Goal: Task Accomplishment & Management: Use online tool/utility

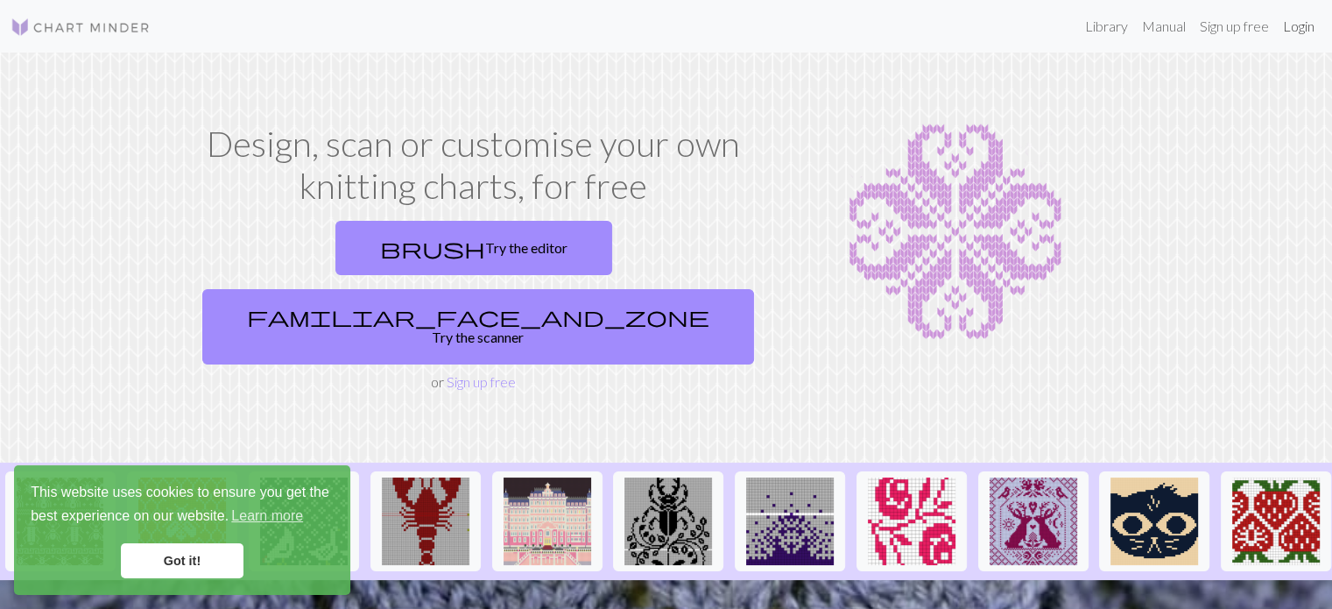
click at [1300, 26] on link "Login" at bounding box center [1299, 26] width 46 height 35
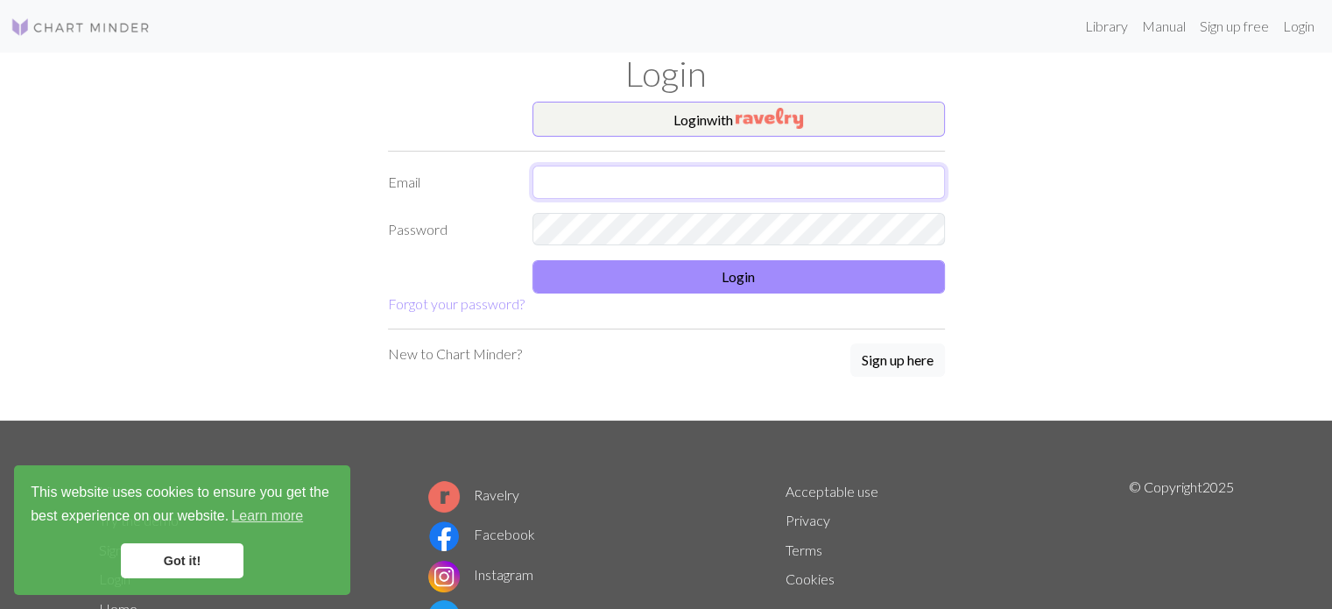
click at [757, 180] on input "text" at bounding box center [738, 182] width 412 height 33
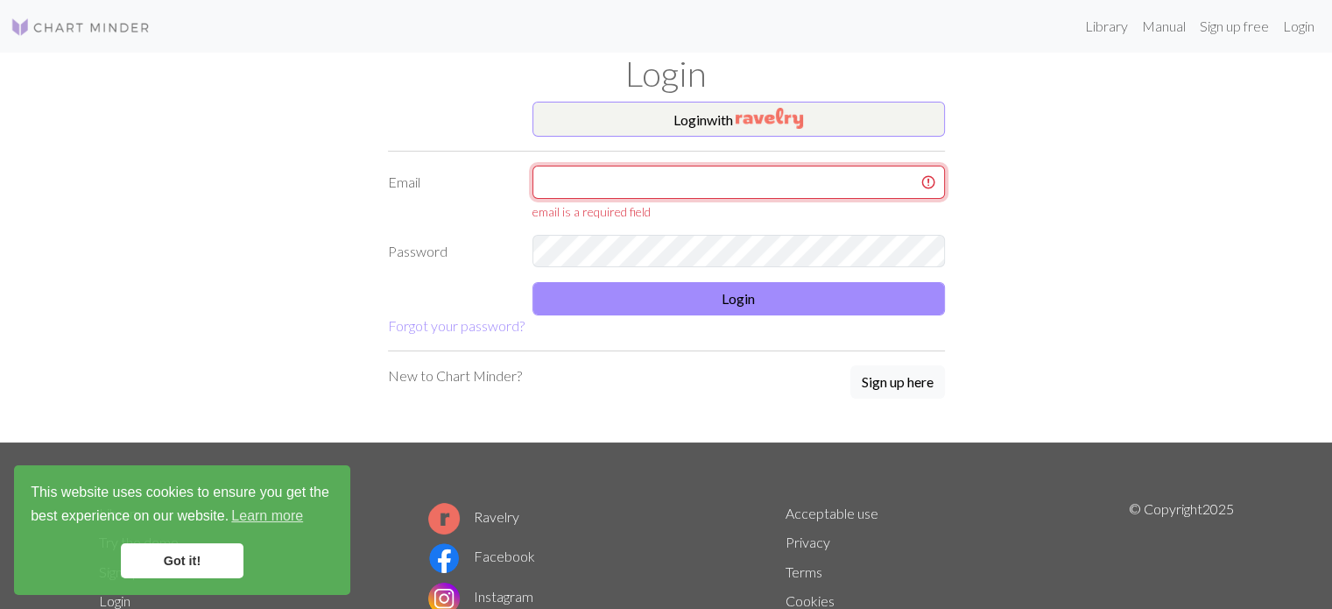
type input "madelaine.boggan@gmail.com"
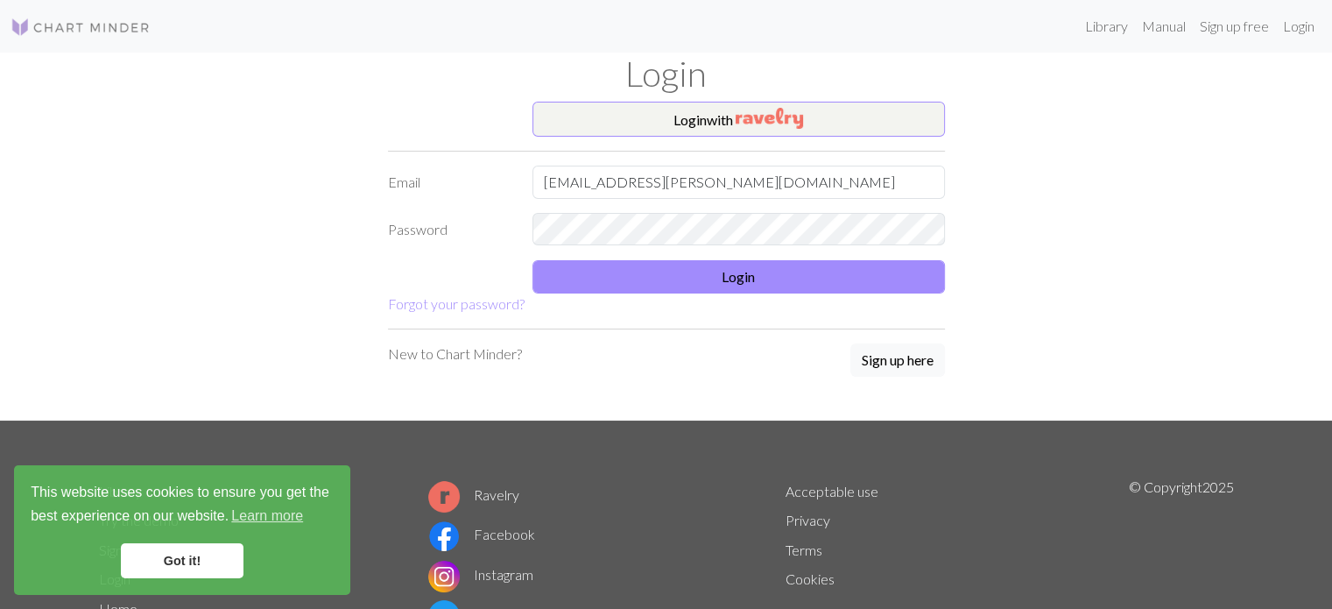
click at [167, 560] on link "Got it!" at bounding box center [182, 560] width 123 height 35
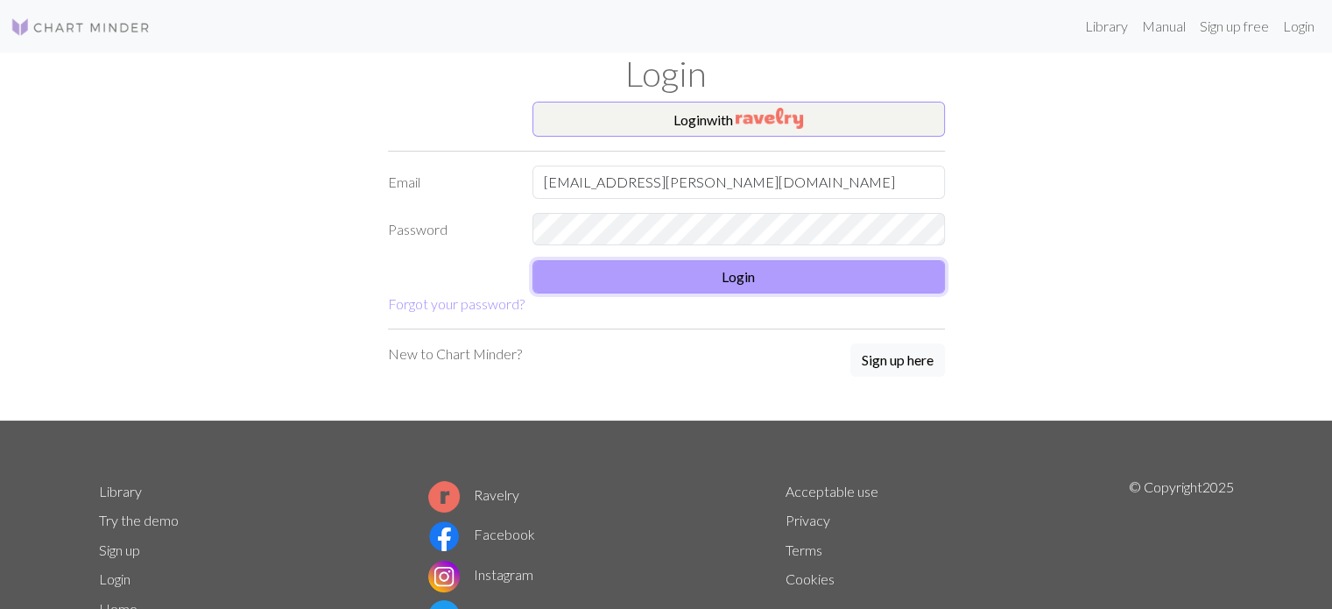
click at [649, 280] on button "Login" at bounding box center [738, 276] width 412 height 33
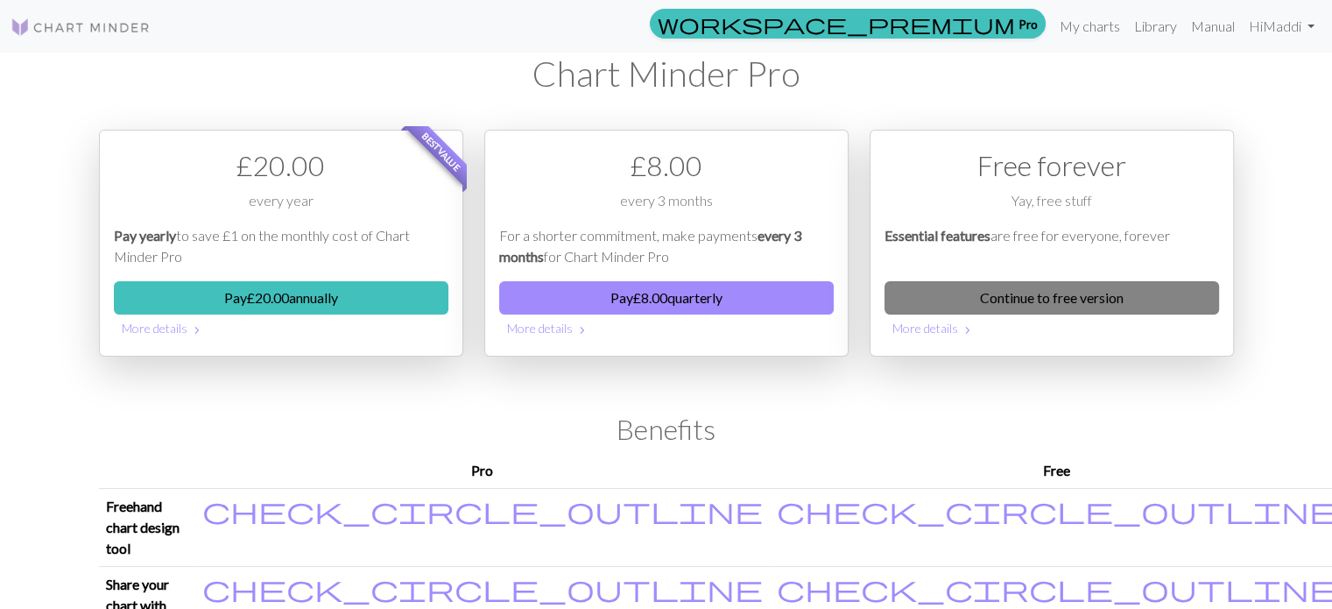
click at [1017, 311] on link "Continue to free version" at bounding box center [1051, 297] width 335 height 33
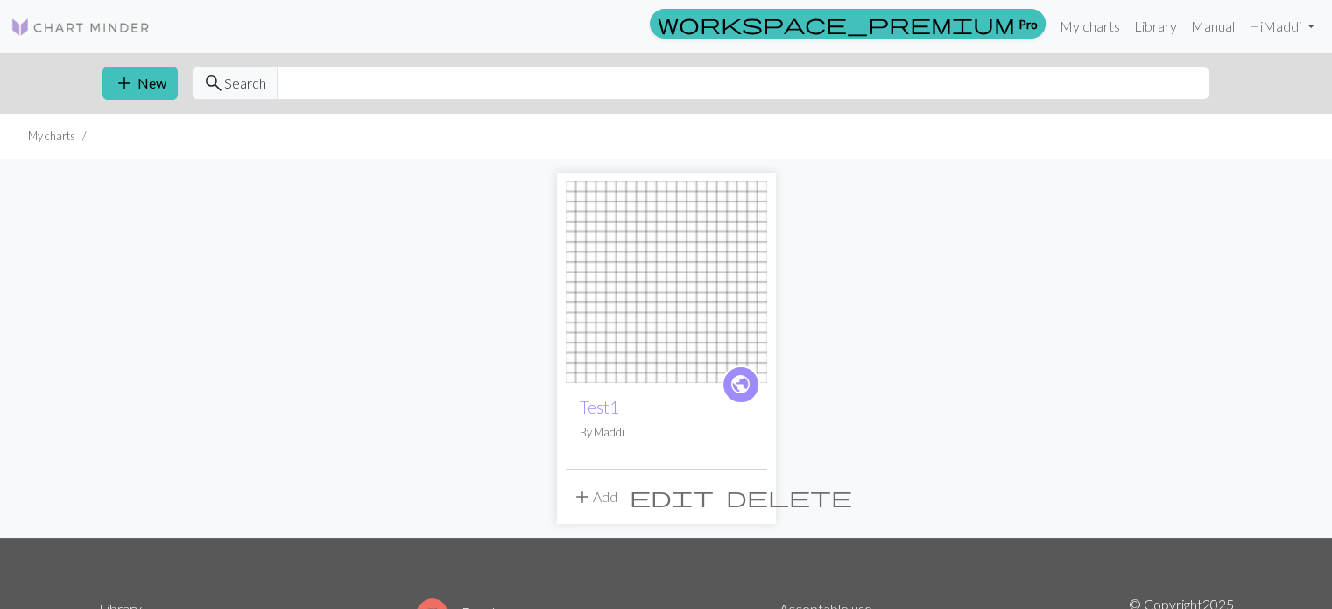
click at [714, 504] on span "edit" at bounding box center [672, 496] width 84 height 25
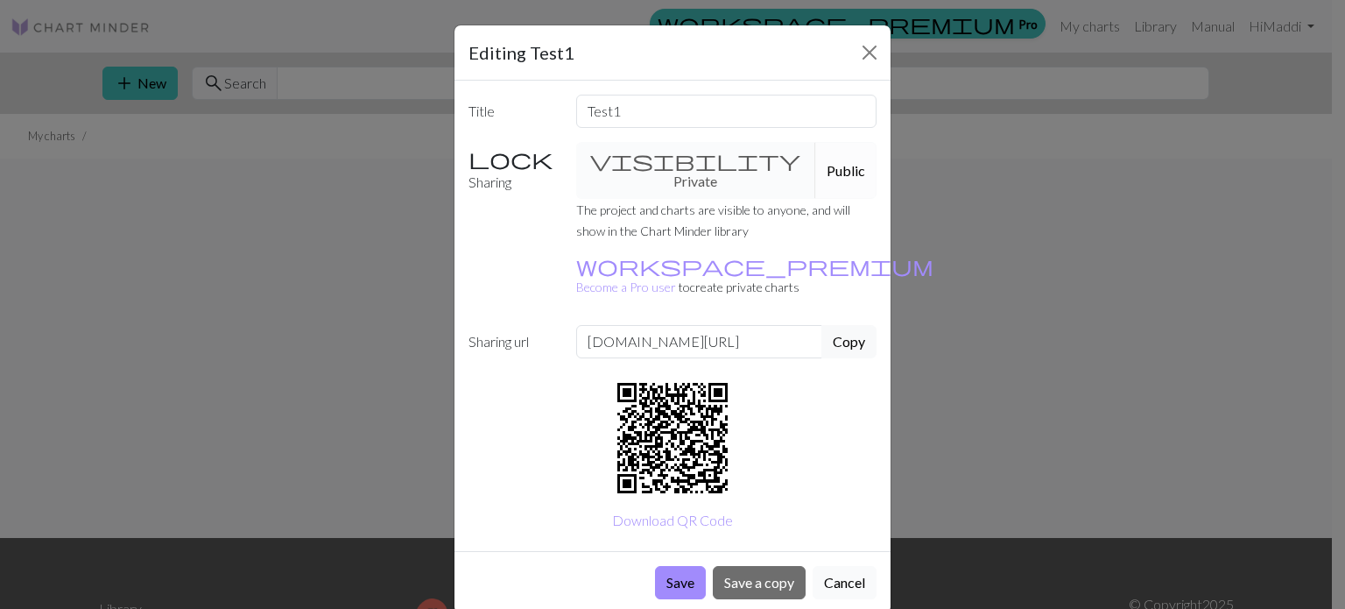
click at [844, 566] on button "Cancel" at bounding box center [845, 582] width 64 height 33
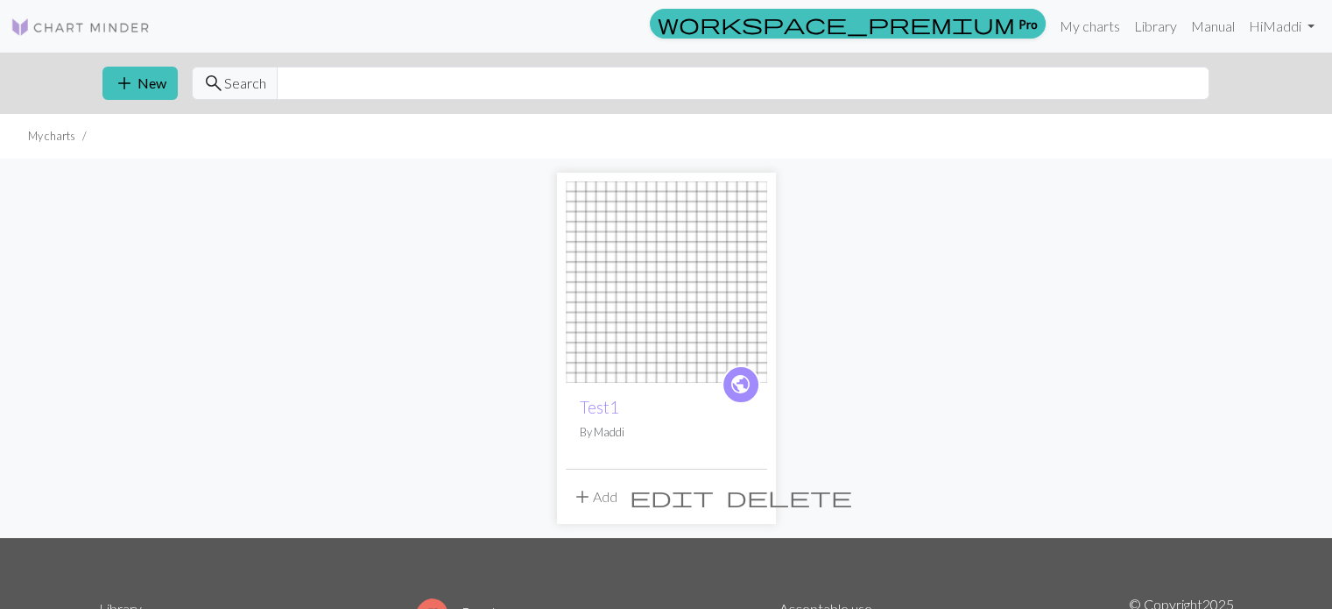
click at [650, 272] on img at bounding box center [666, 281] width 201 height 201
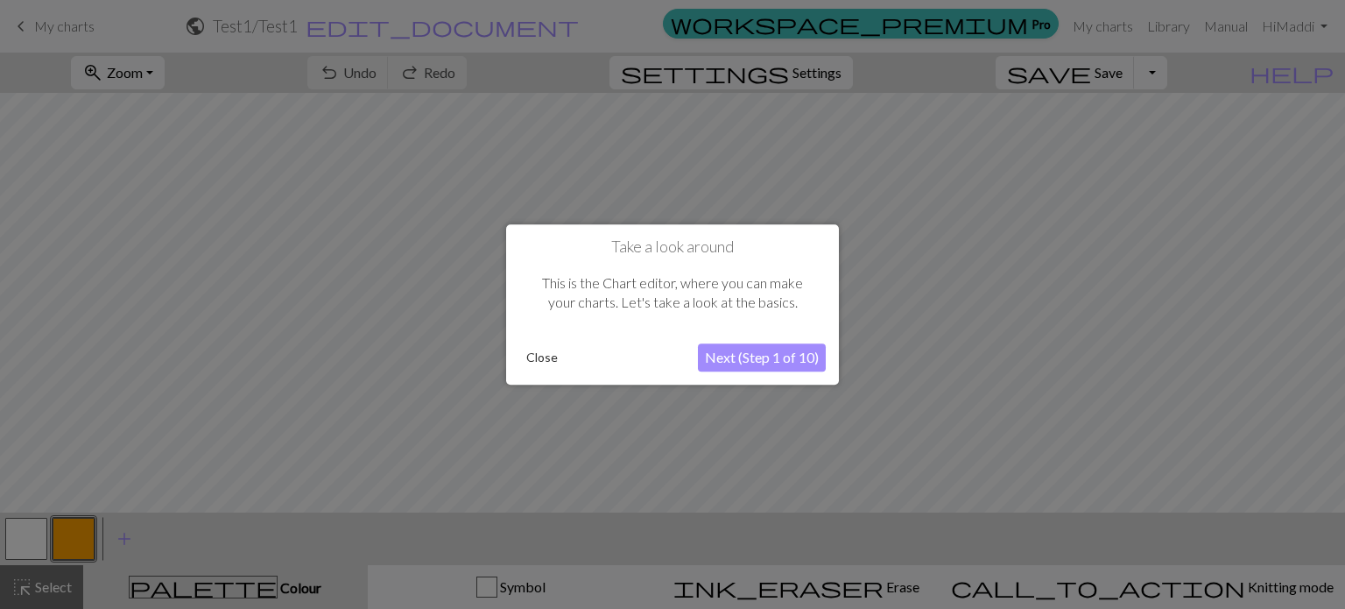
click at [540, 367] on button "Close" at bounding box center [542, 357] width 46 height 26
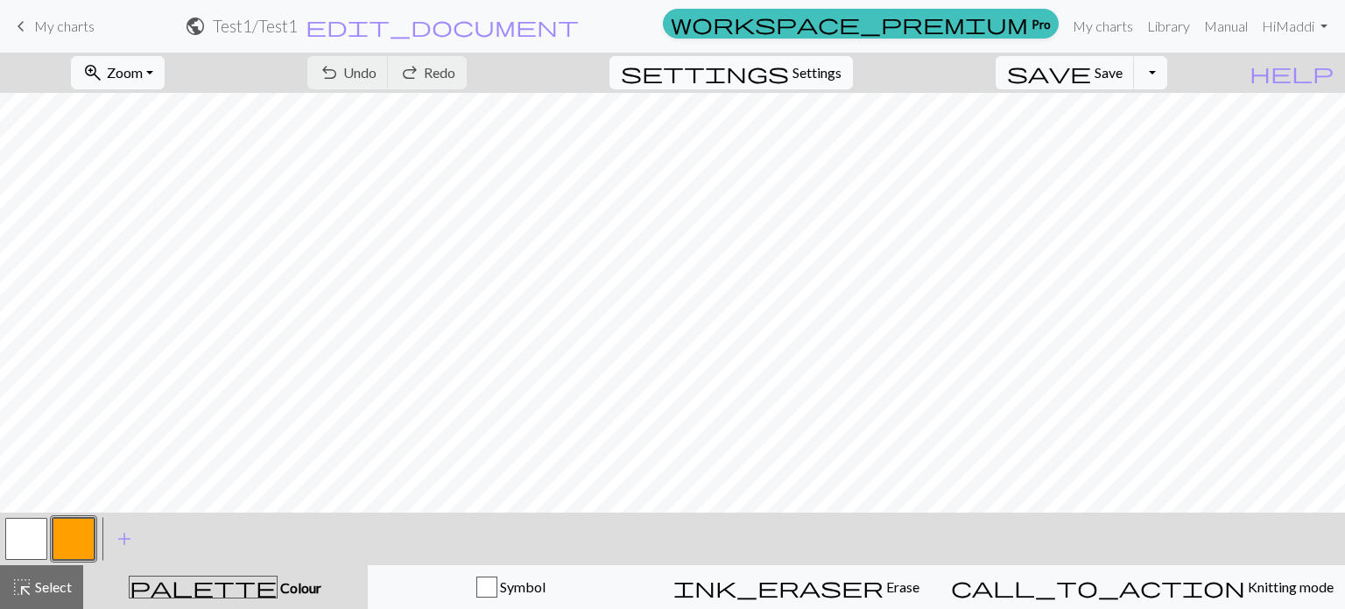
click at [835, 76] on span "Settings" at bounding box center [817, 72] width 49 height 21
select select "aran"
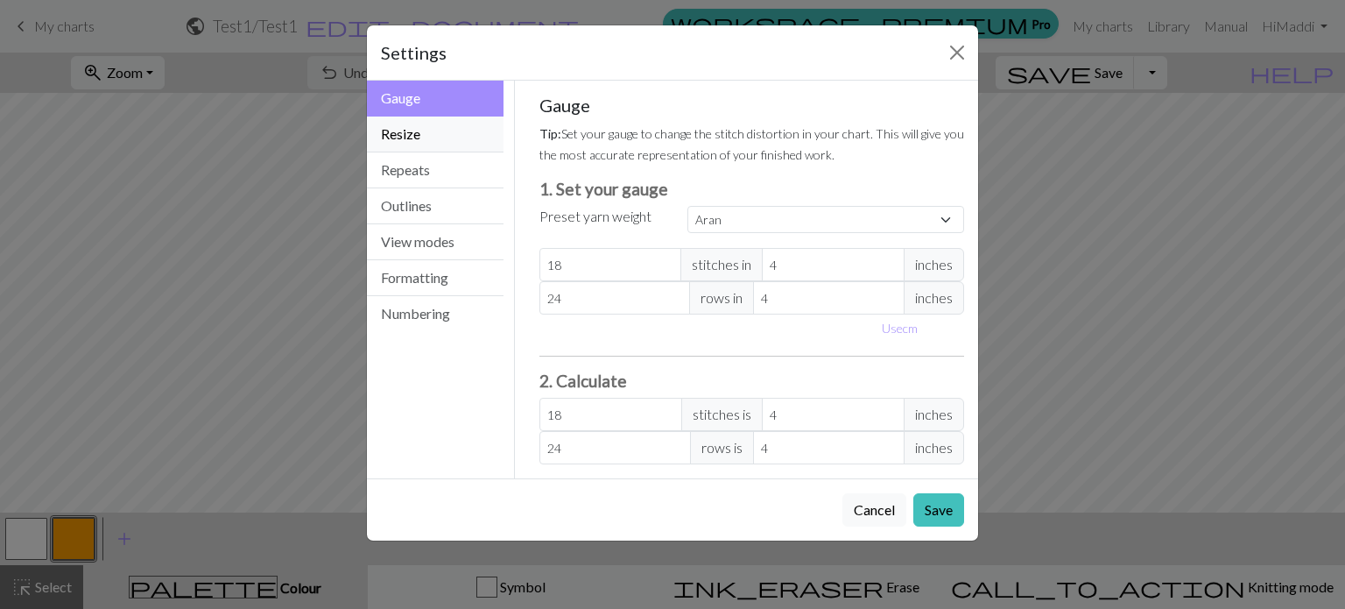
click at [441, 122] on button "Resize" at bounding box center [435, 134] width 137 height 36
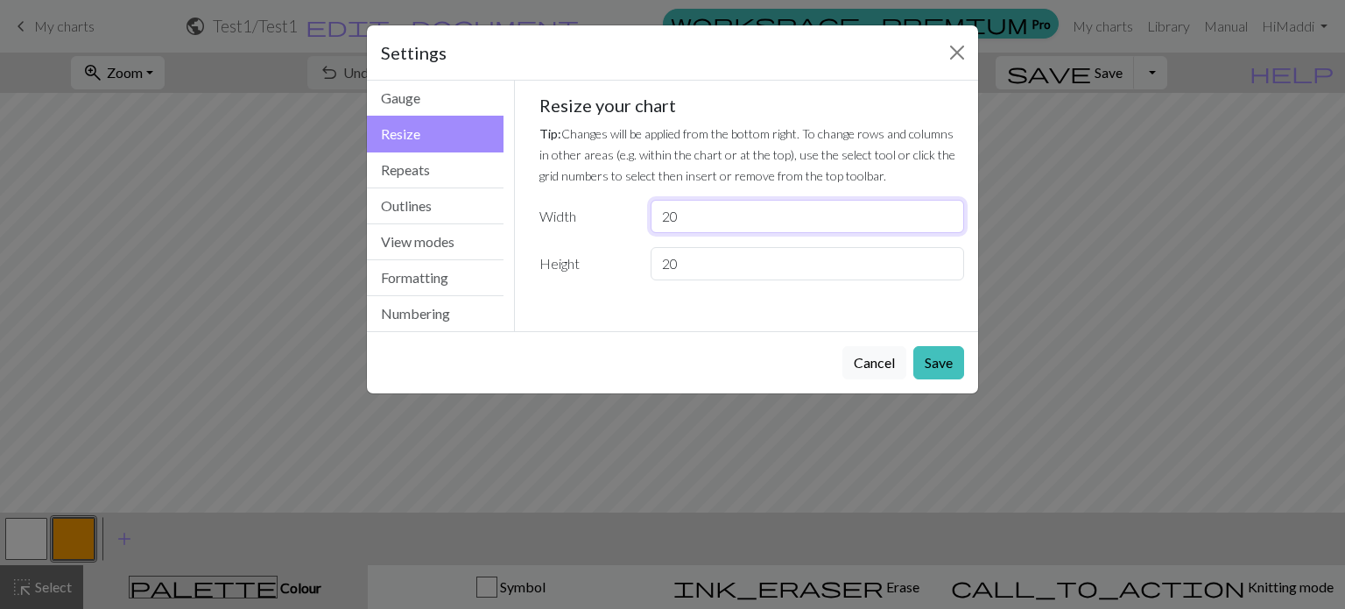
drag, startPoint x: 710, startPoint y: 213, endPoint x: 615, endPoint y: 216, distance: 95.5
click at [615, 216] on div "Width 20" at bounding box center [752, 216] width 447 height 33
type input "75"
drag, startPoint x: 689, startPoint y: 265, endPoint x: 610, endPoint y: 265, distance: 78.8
click at [610, 265] on div "Height 20" at bounding box center [752, 263] width 447 height 33
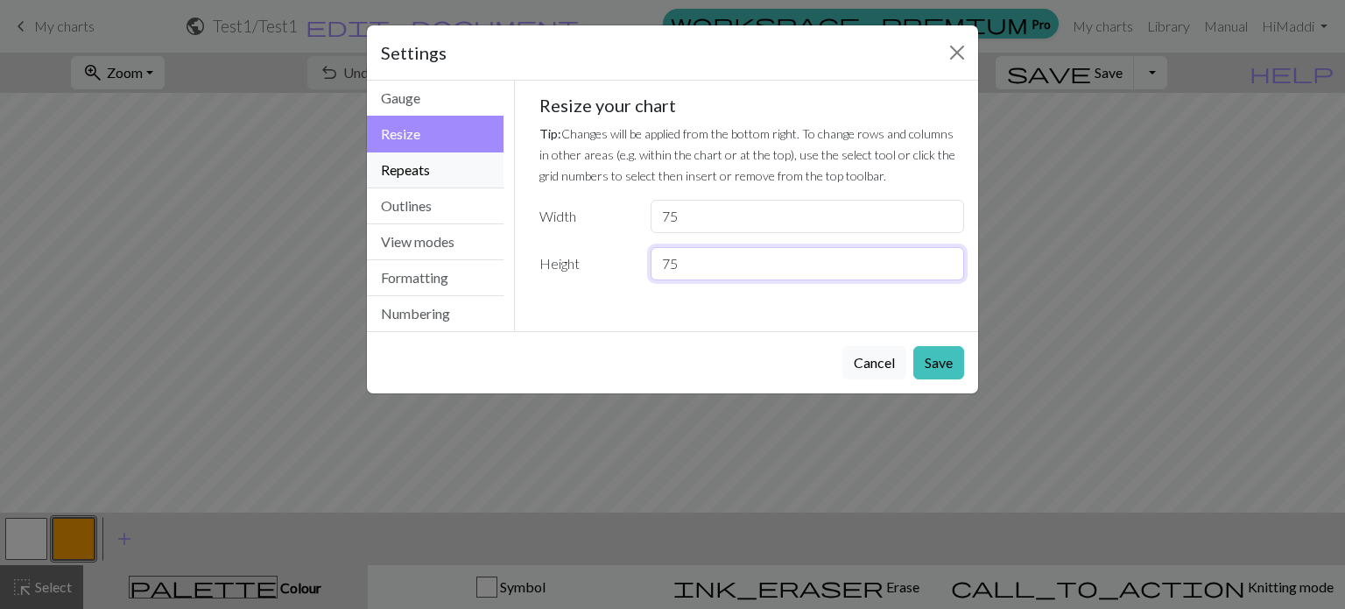
type input "75"
click at [435, 174] on button "Repeats" at bounding box center [435, 170] width 137 height 36
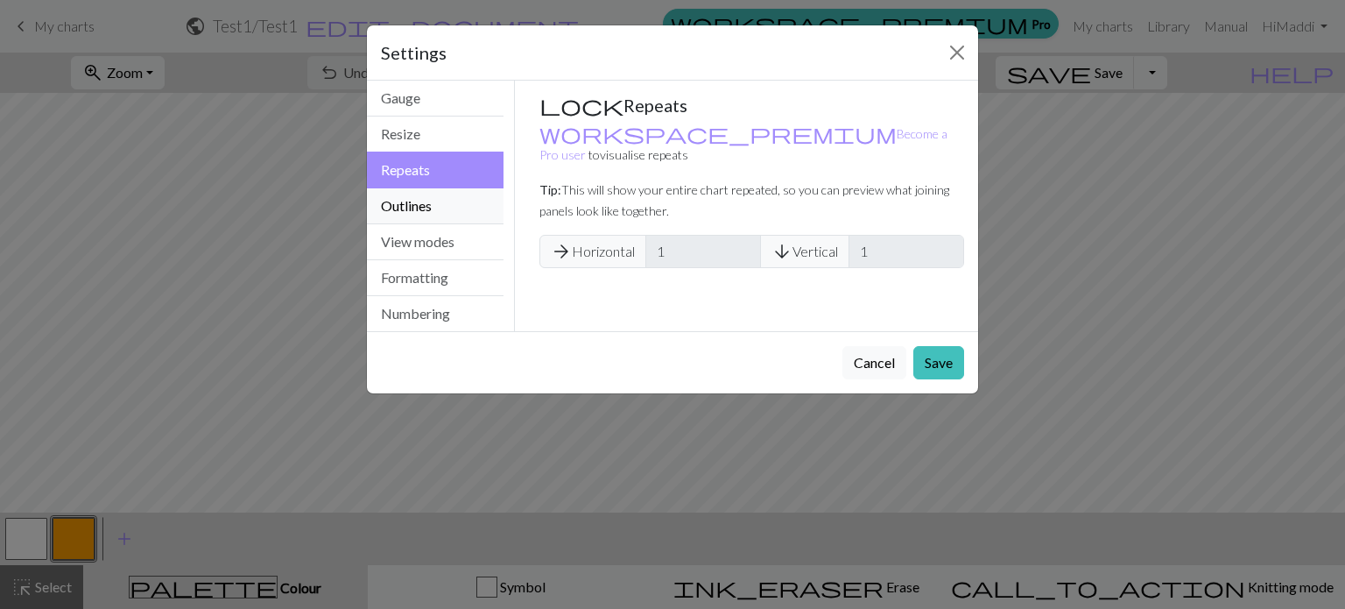
click at [434, 198] on button "Outlines" at bounding box center [435, 206] width 137 height 36
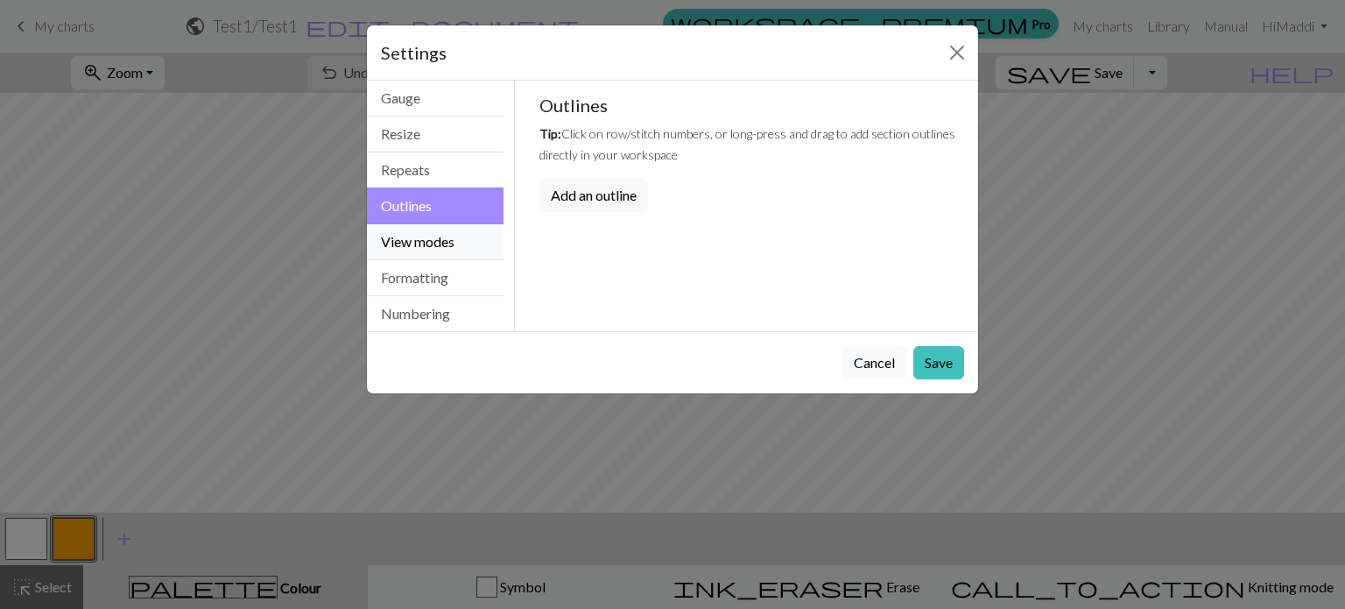
click at [433, 227] on button "View modes" at bounding box center [435, 242] width 137 height 36
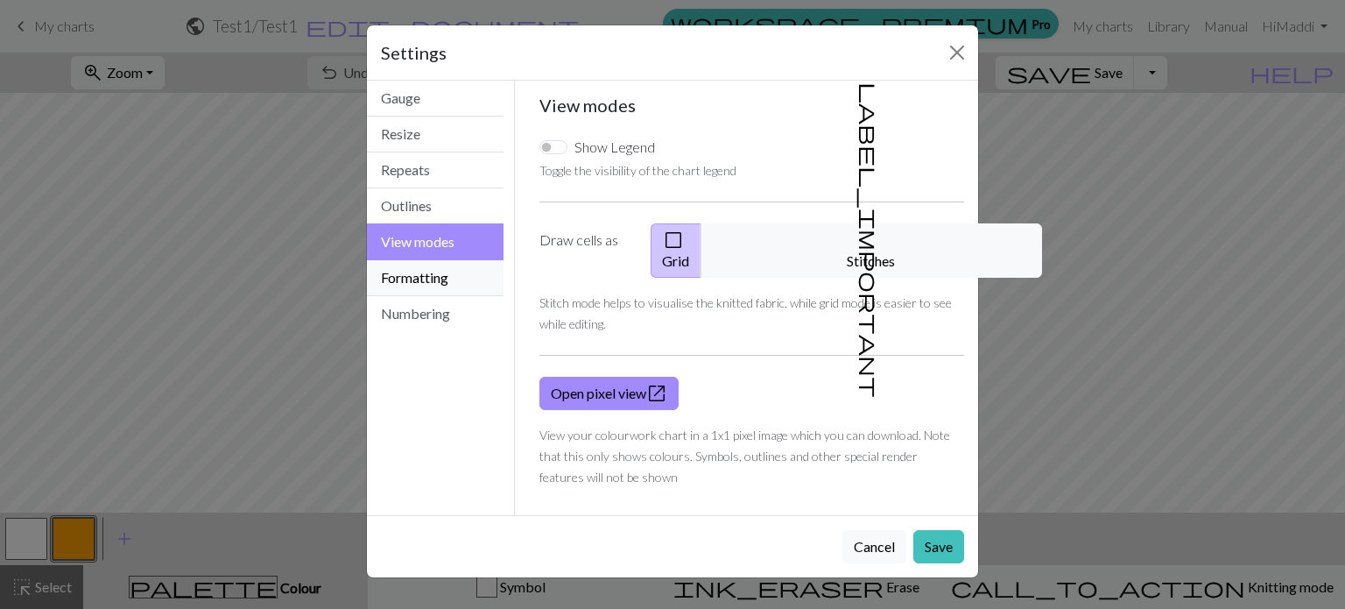
click at [431, 262] on button "Formatting" at bounding box center [435, 278] width 137 height 36
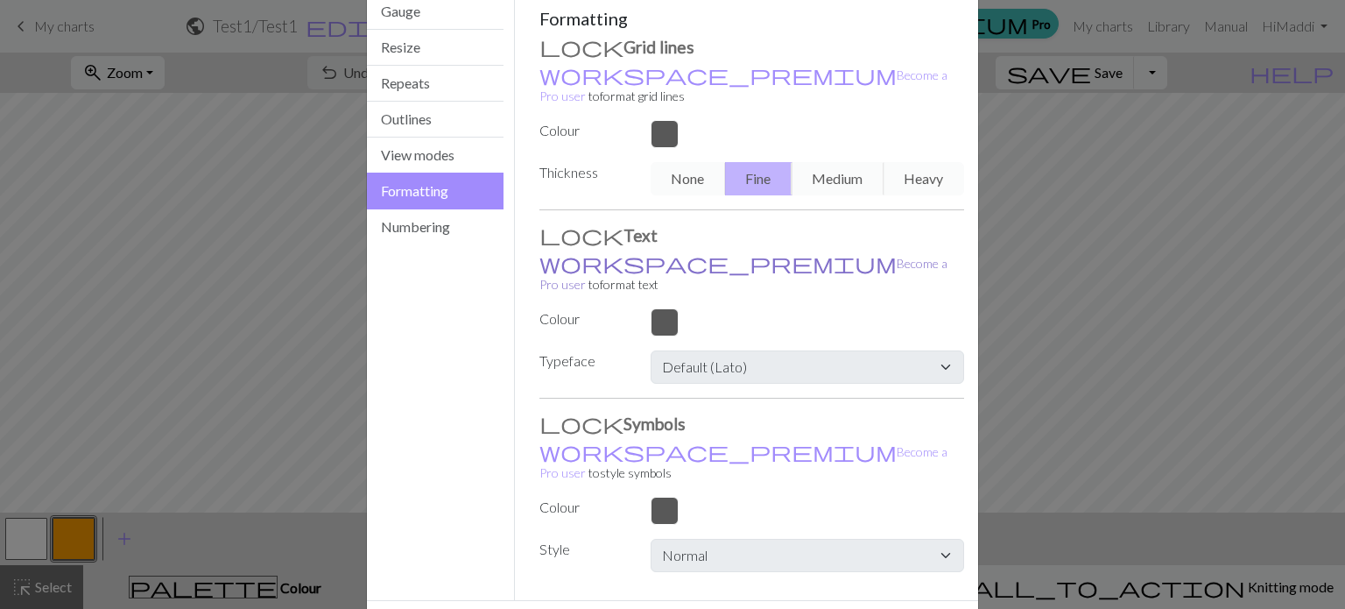
scroll to position [88, 0]
click at [438, 214] on button "Numbering" at bounding box center [435, 225] width 137 height 35
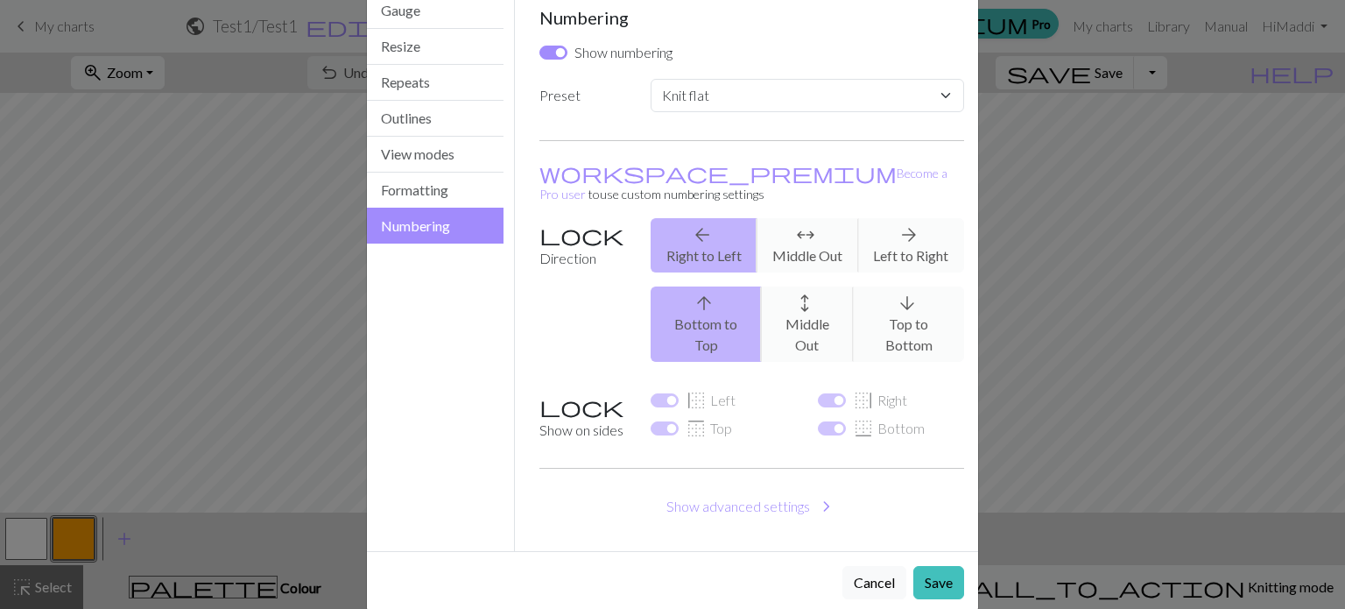
scroll to position [72, 0]
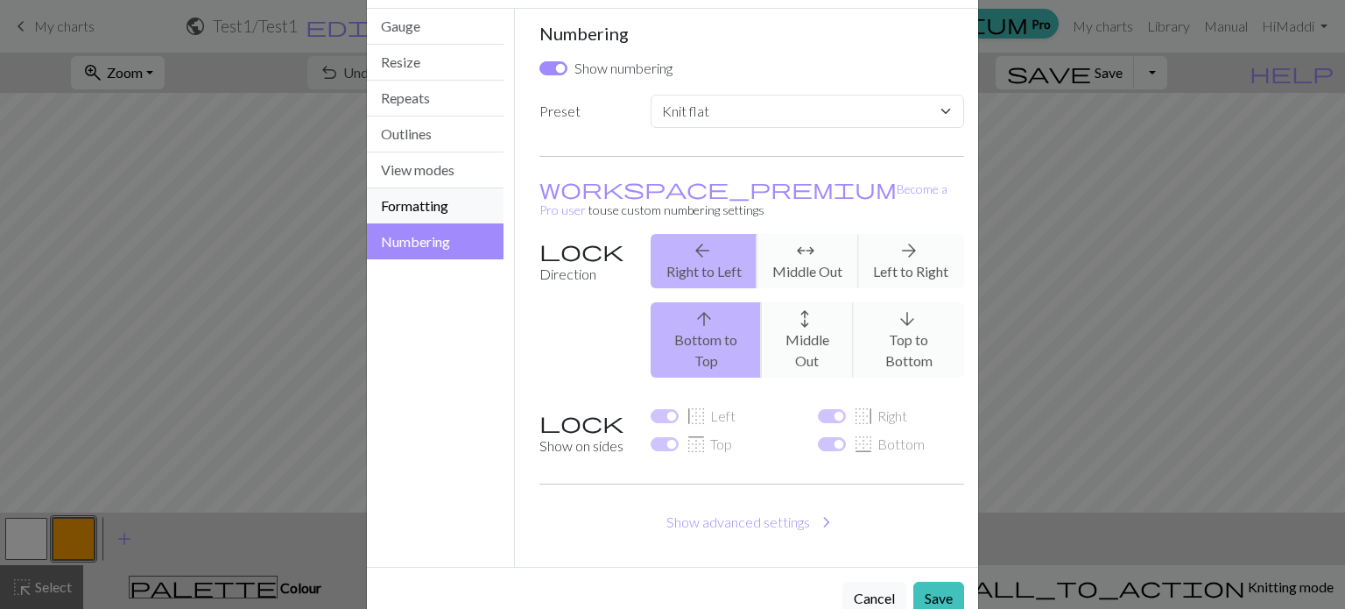
click at [412, 209] on button "Formatting" at bounding box center [435, 206] width 137 height 36
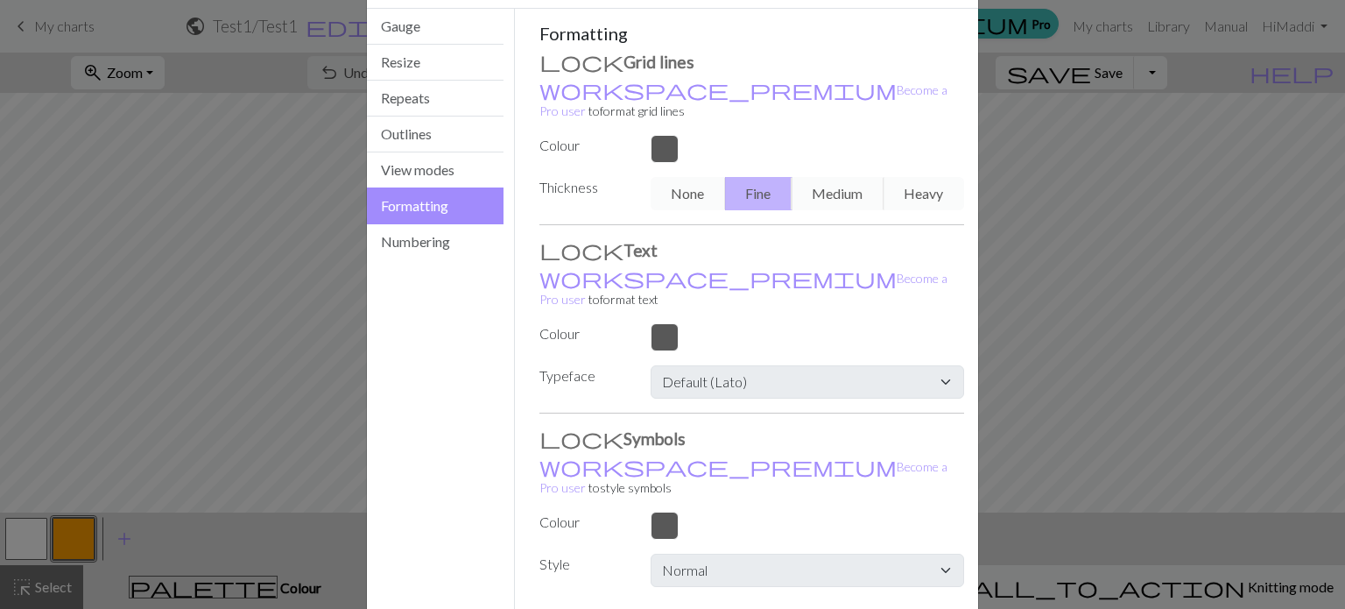
scroll to position [102, 0]
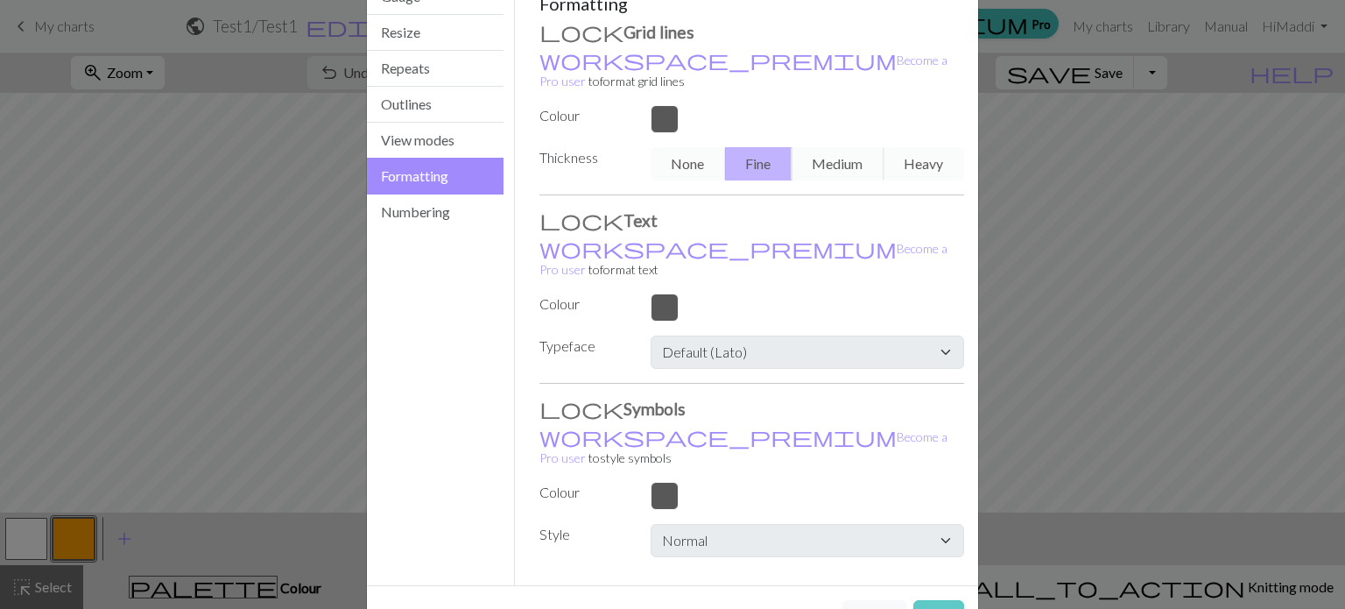
click at [925, 600] on button "Save" at bounding box center [938, 616] width 51 height 33
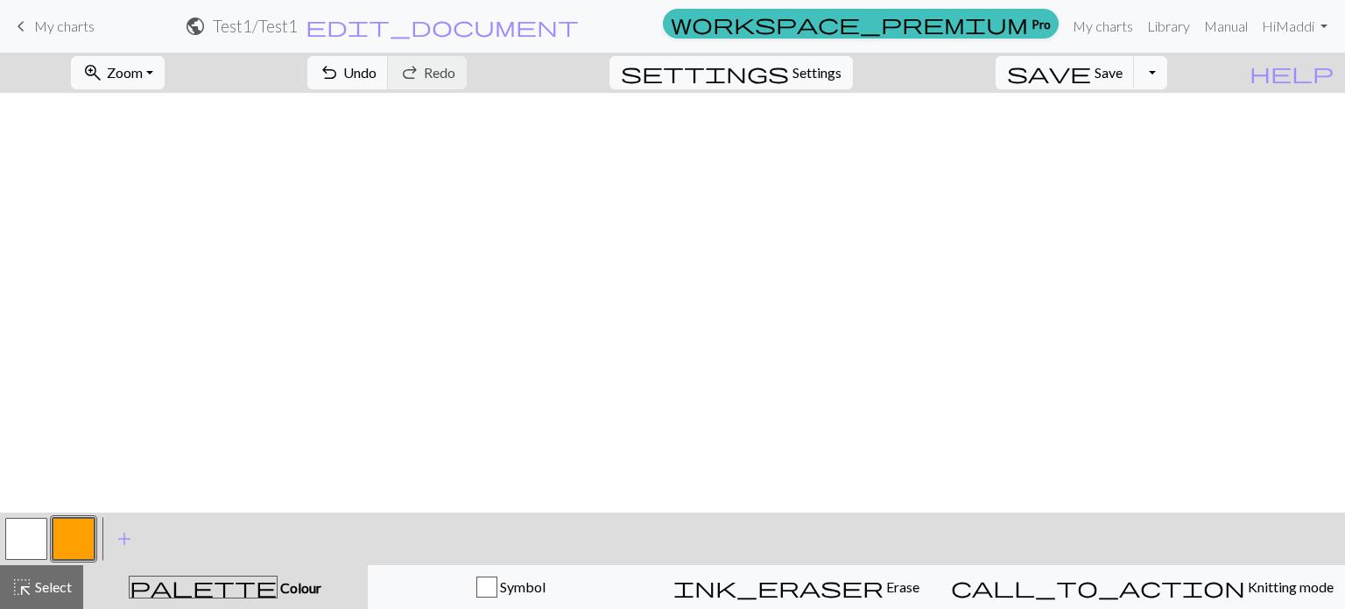
scroll to position [985, 510]
click at [36, 525] on button "button" at bounding box center [26, 539] width 42 height 42
click at [37, 539] on button "button" at bounding box center [26, 539] width 42 height 42
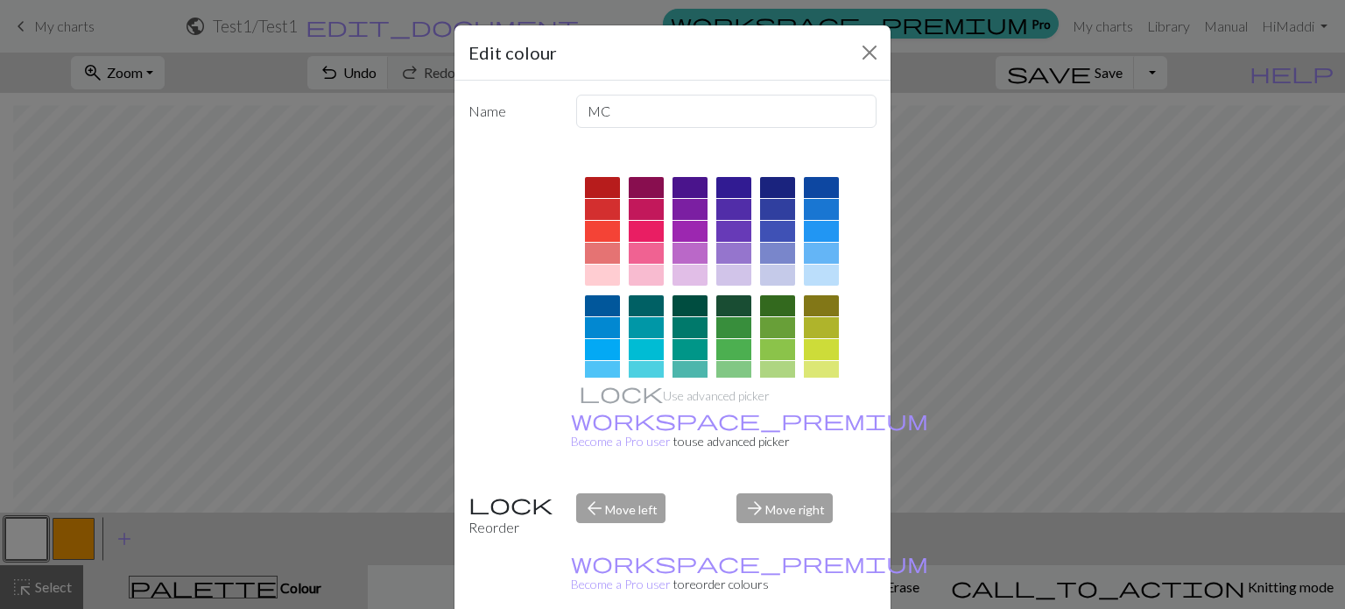
scroll to position [282, 0]
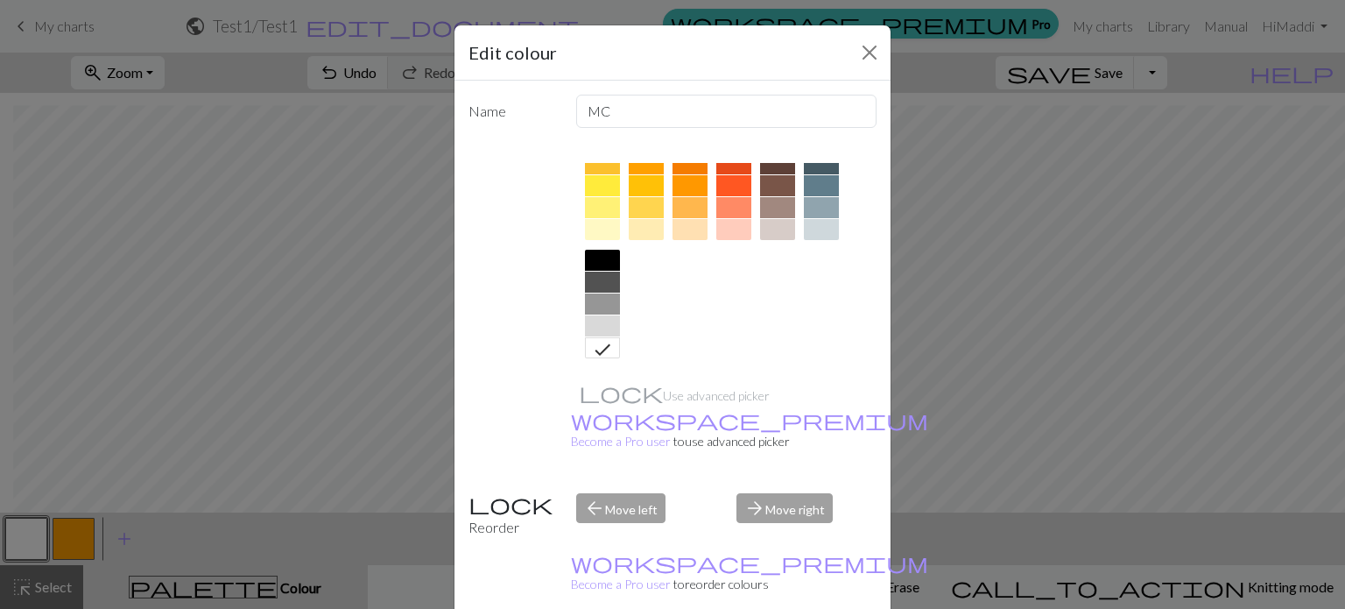
click at [645, 229] on div at bounding box center [646, 229] width 35 height 21
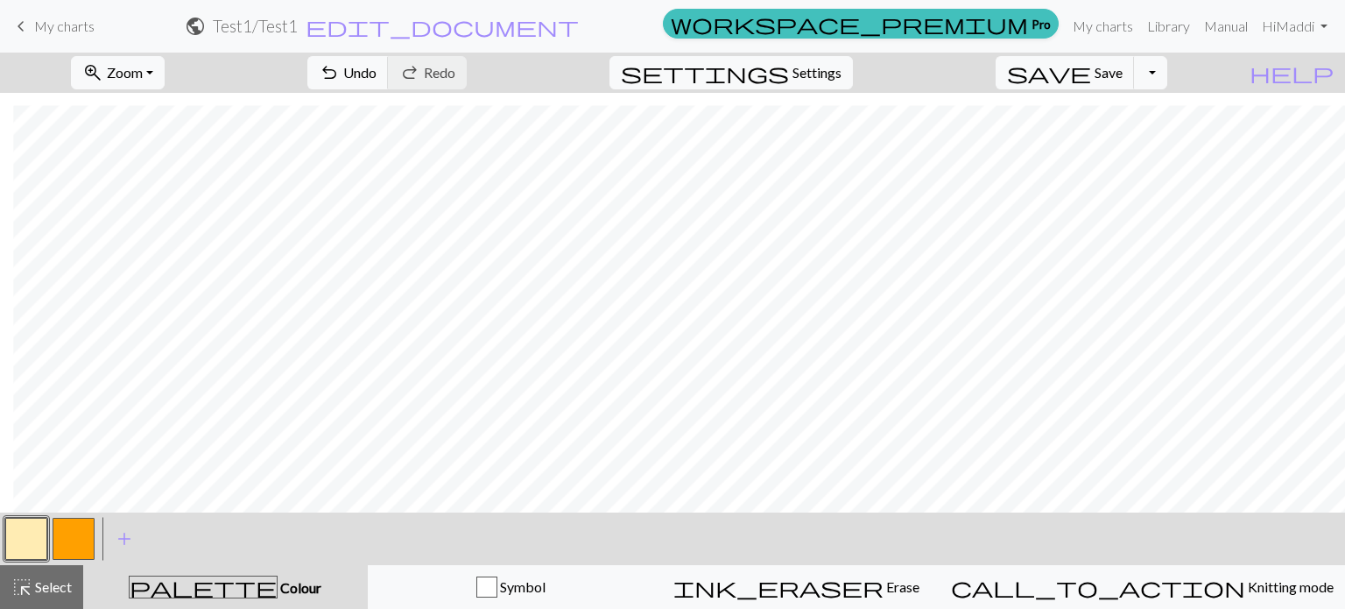
click at [81, 534] on button "button" at bounding box center [74, 539] width 42 height 42
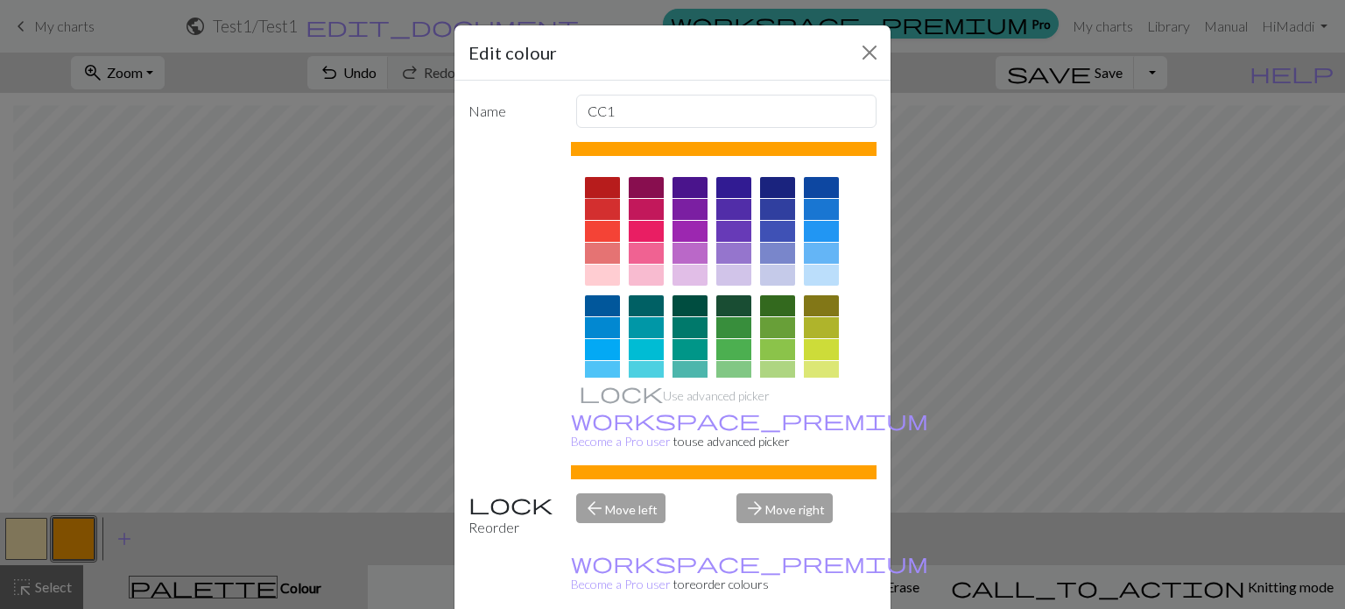
click at [590, 177] on div at bounding box center [602, 187] width 35 height 21
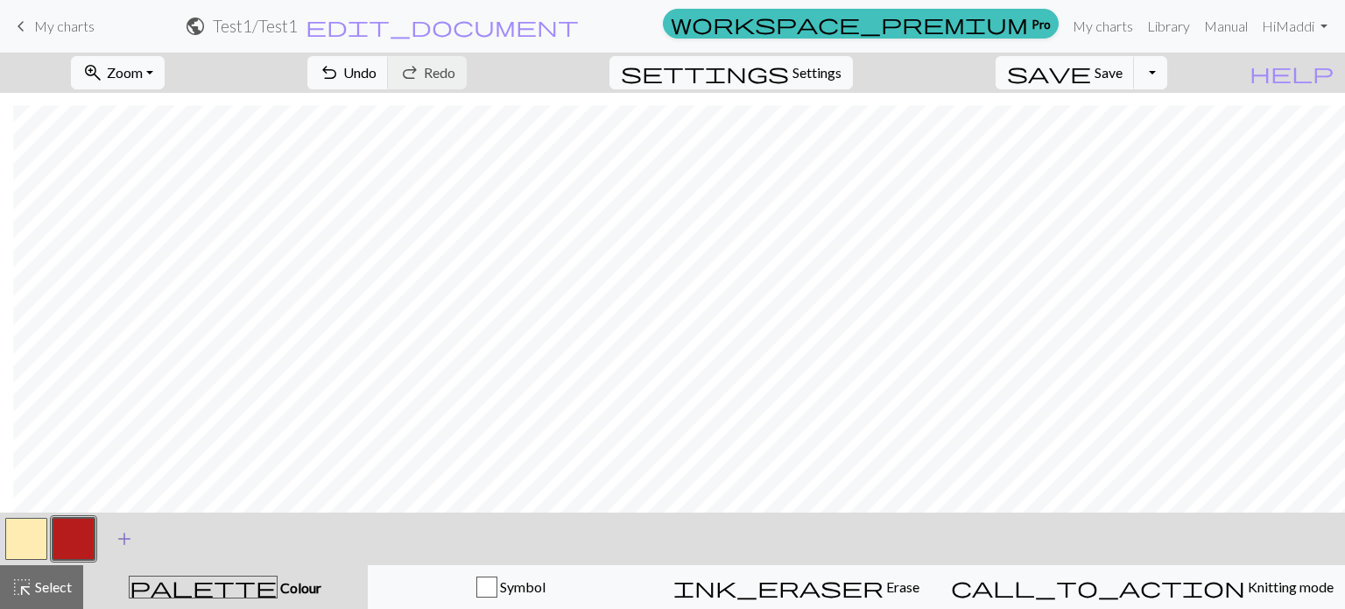
click at [115, 542] on span "add" at bounding box center [124, 538] width 21 height 25
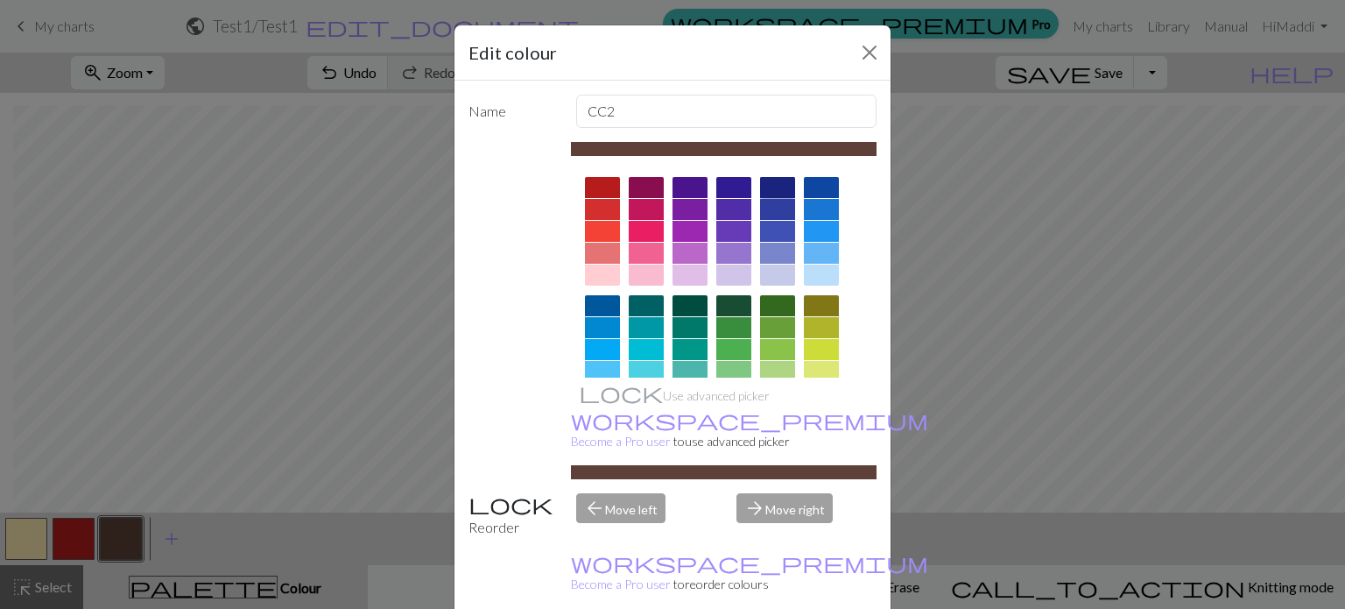
click at [774, 188] on div at bounding box center [777, 187] width 35 height 21
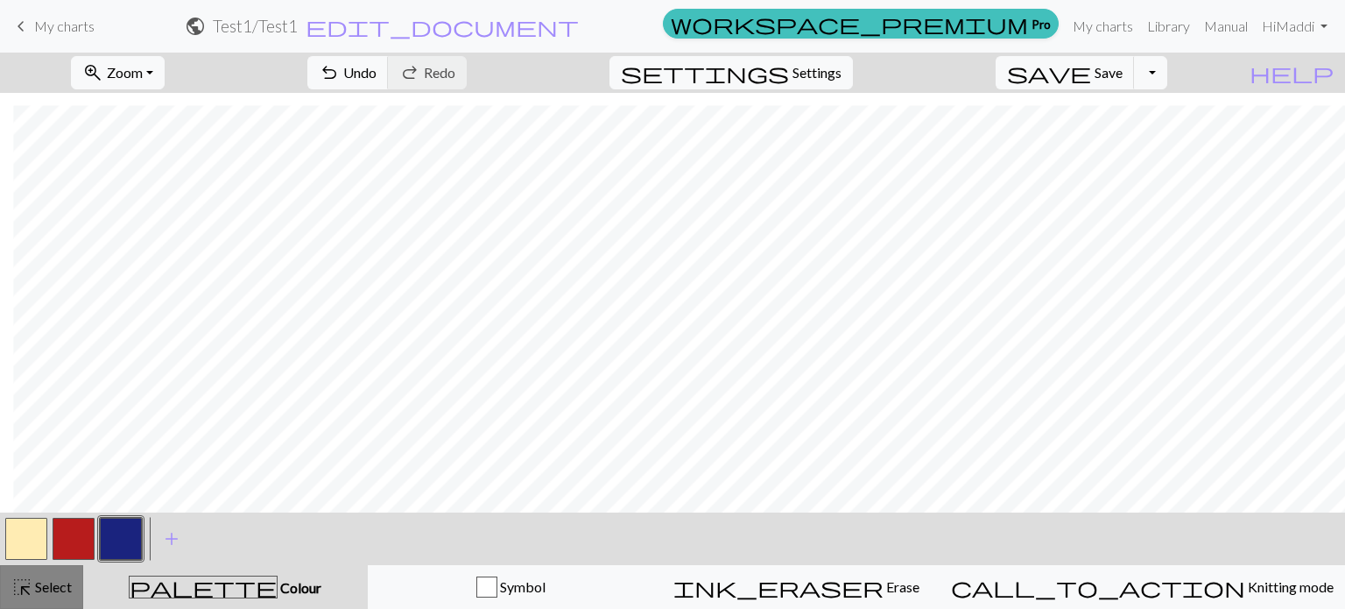
click at [40, 584] on span "Select" at bounding box center [51, 586] width 39 height 17
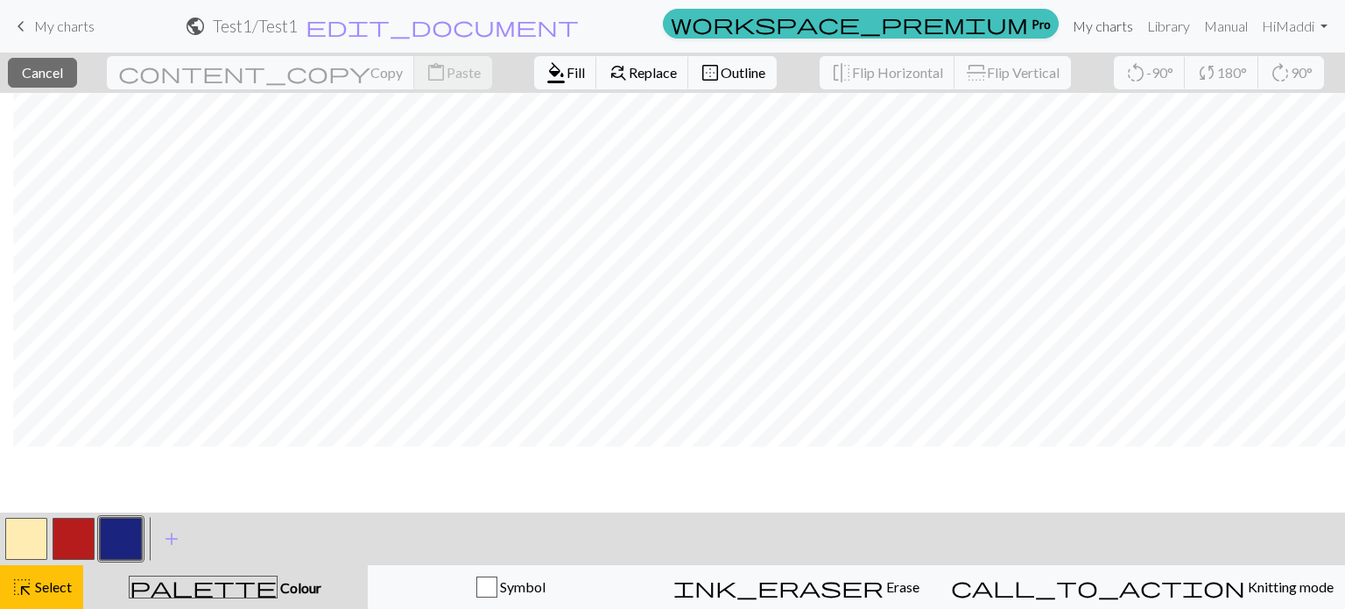
scroll to position [810, 510]
click at [567, 74] on span "Fill" at bounding box center [576, 72] width 18 height 17
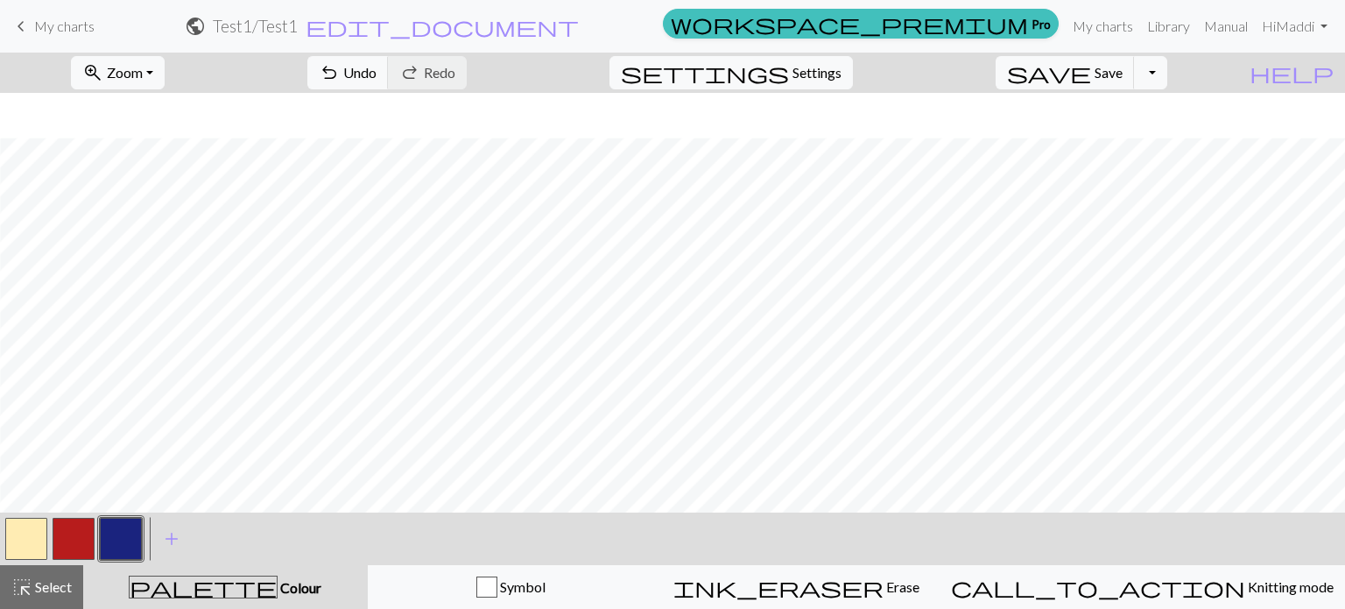
scroll to position [855, 338]
click at [74, 531] on button "button" at bounding box center [74, 539] width 42 height 42
click at [56, 590] on span "Select" at bounding box center [51, 586] width 39 height 17
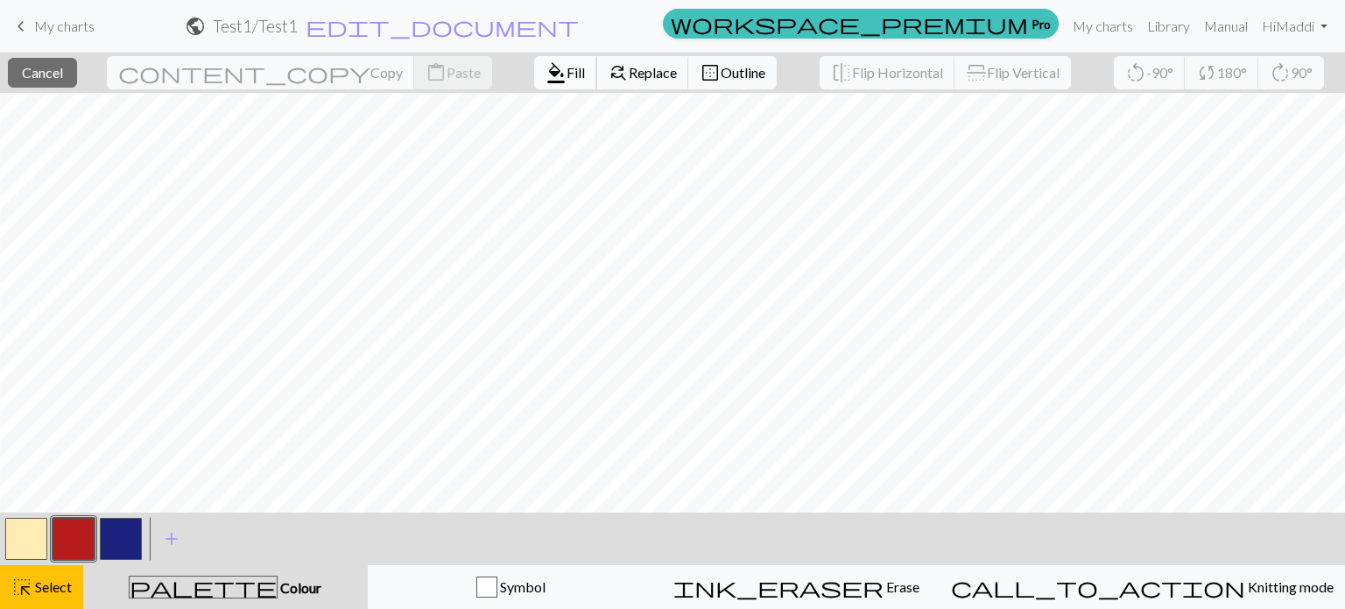
click at [567, 80] on span "Fill" at bounding box center [576, 72] width 18 height 17
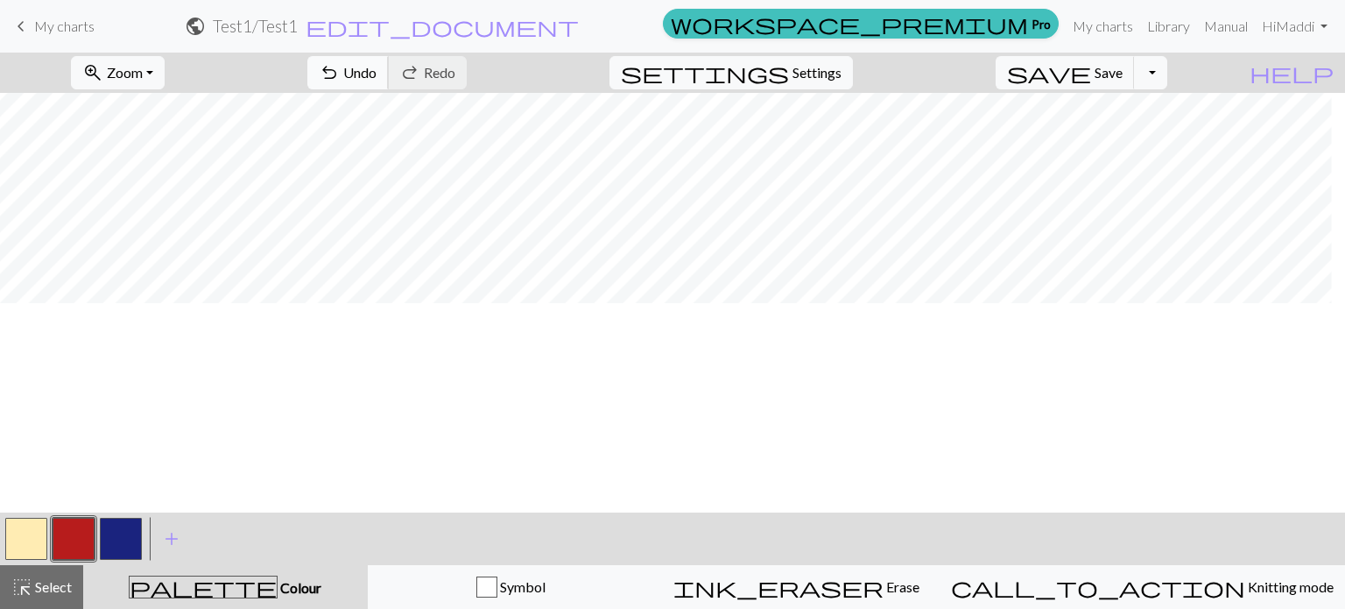
scroll to position [645, 324]
click at [16, 545] on button "button" at bounding box center [26, 539] width 42 height 42
click at [25, 588] on span "highlight_alt" at bounding box center [21, 586] width 21 height 25
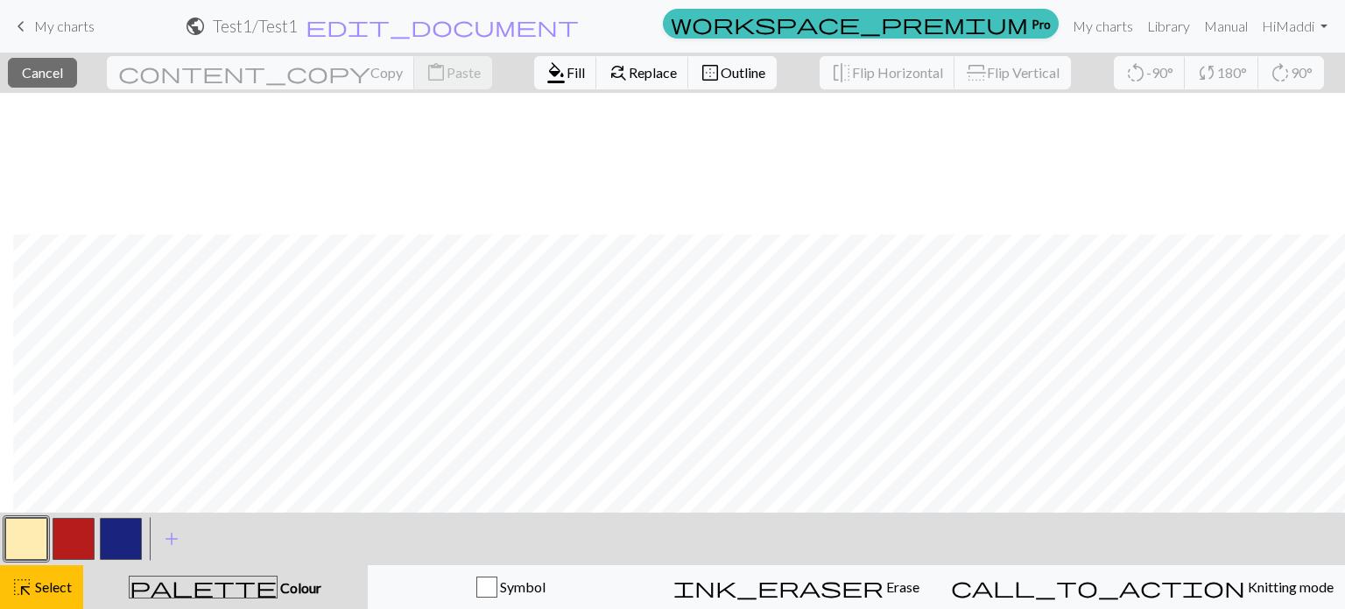
scroll to position [985, 510]
click at [546, 83] on span "format_color_fill" at bounding box center [556, 72] width 21 height 25
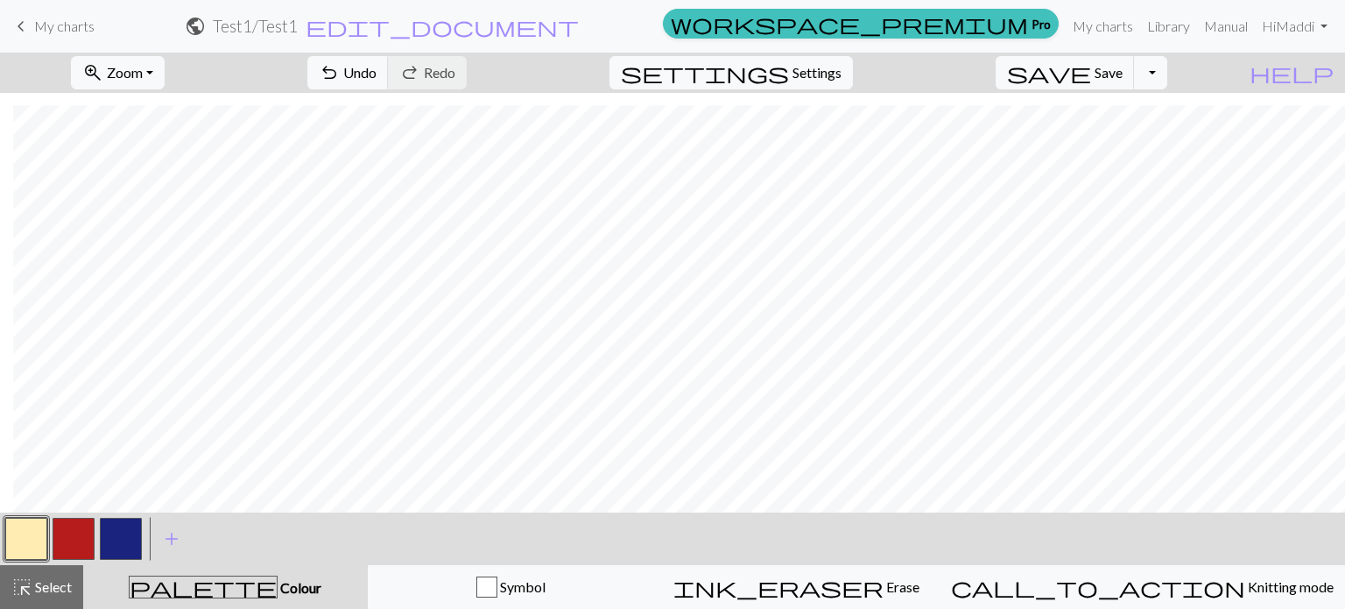
click at [68, 546] on button "button" at bounding box center [74, 539] width 42 height 42
click at [109, 553] on button "button" at bounding box center [121, 539] width 42 height 42
click at [122, 542] on button "button" at bounding box center [121, 539] width 42 height 42
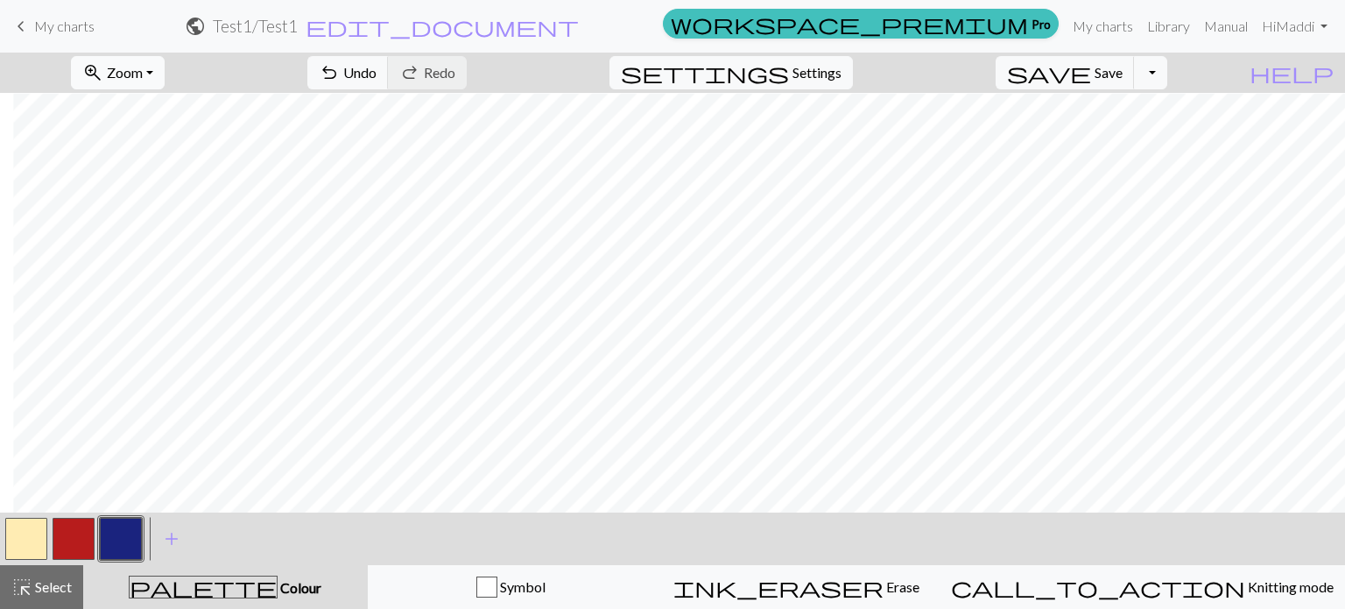
click at [143, 74] on span "Zoom" at bounding box center [125, 72] width 36 height 17
click at [150, 116] on button "Fit all" at bounding box center [142, 111] width 138 height 28
click at [165, 66] on button "zoom_in Zoom Zoom" at bounding box center [118, 72] width 94 height 33
click at [173, 240] on button "100%" at bounding box center [142, 238] width 138 height 28
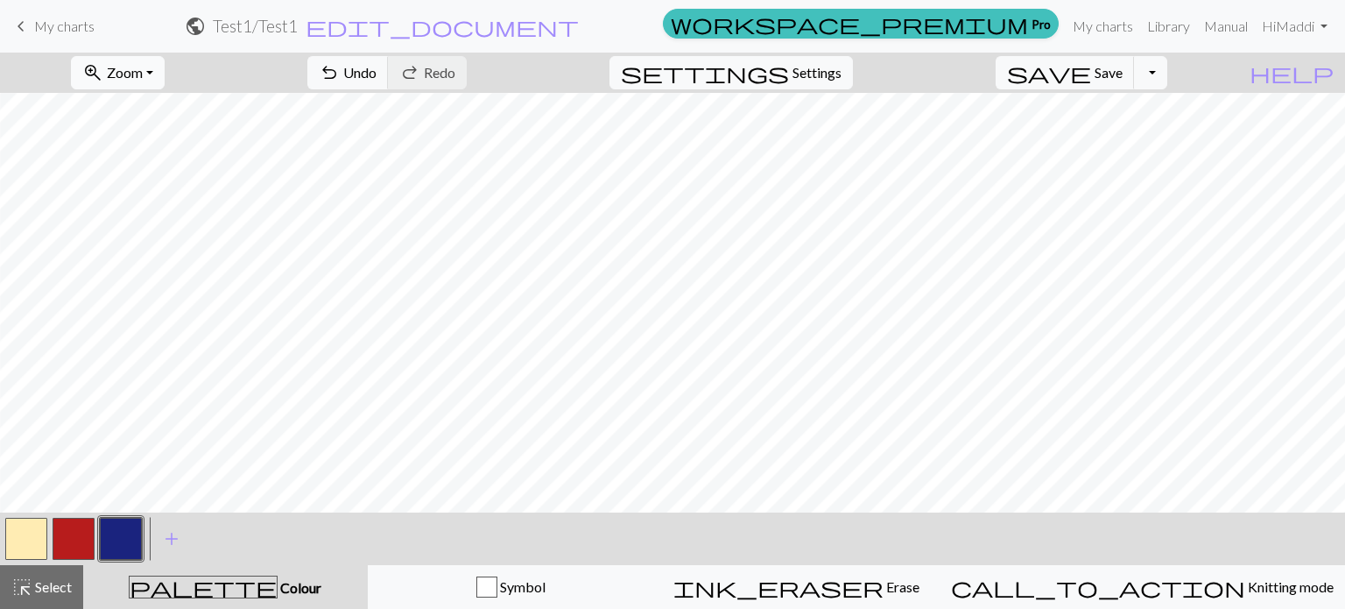
click at [165, 62] on button "zoom_in Zoom Zoom" at bounding box center [118, 72] width 94 height 33
click at [138, 300] on button "200%" at bounding box center [142, 294] width 138 height 28
click at [143, 69] on span "Zoom" at bounding box center [125, 72] width 36 height 17
click at [155, 199] on button "50%" at bounding box center [142, 210] width 138 height 28
click at [154, 60] on button "zoom_in Zoom Zoom" at bounding box center [118, 72] width 94 height 33
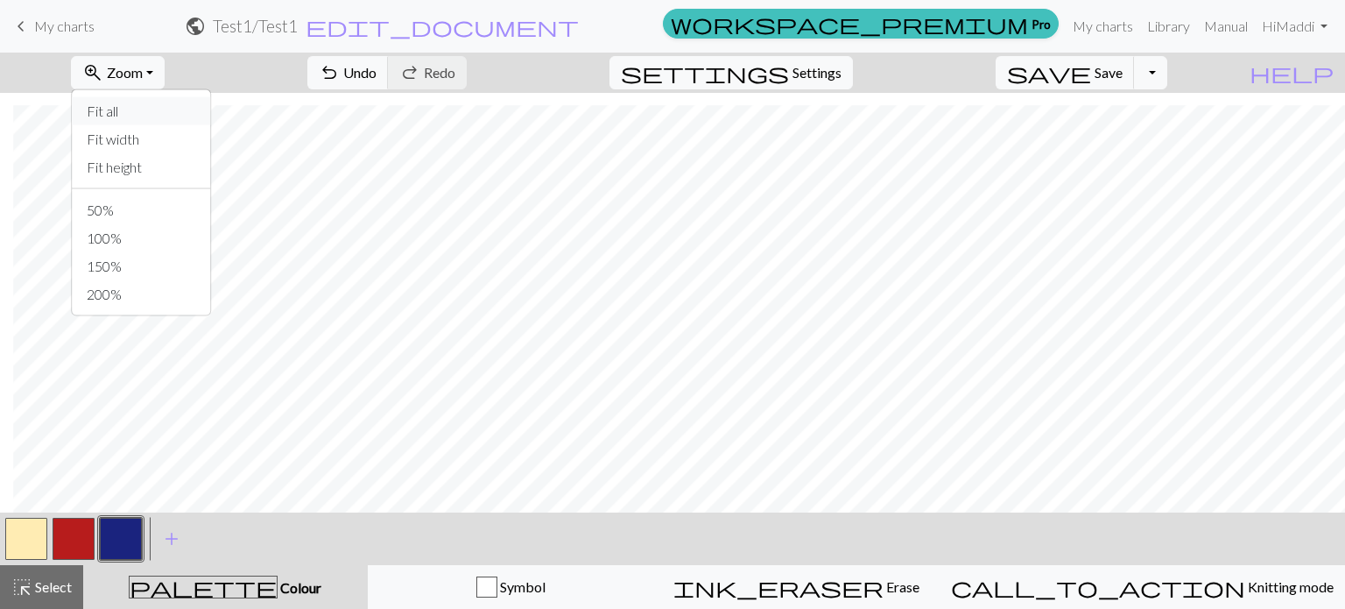
click at [174, 117] on button "Fit all" at bounding box center [142, 111] width 138 height 28
click at [66, 592] on span "Select" at bounding box center [51, 586] width 39 height 17
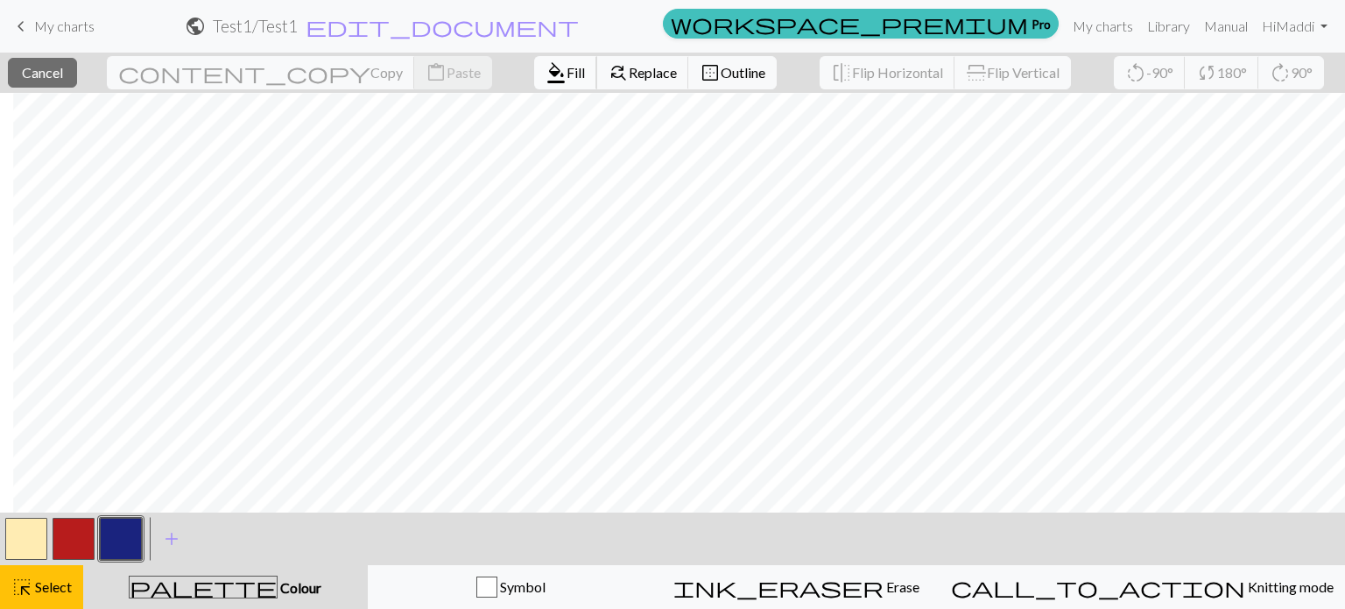
click at [534, 86] on button "format_color_fill Fill" at bounding box center [565, 72] width 63 height 33
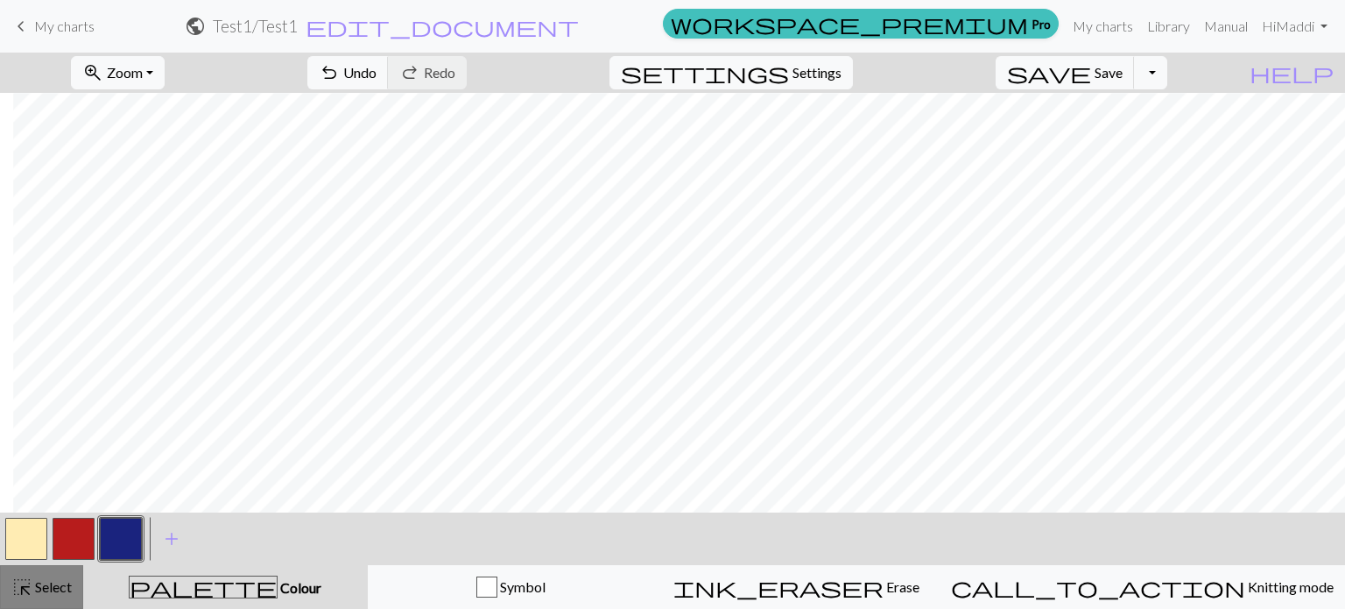
click at [57, 592] on span "Select" at bounding box center [51, 586] width 39 height 17
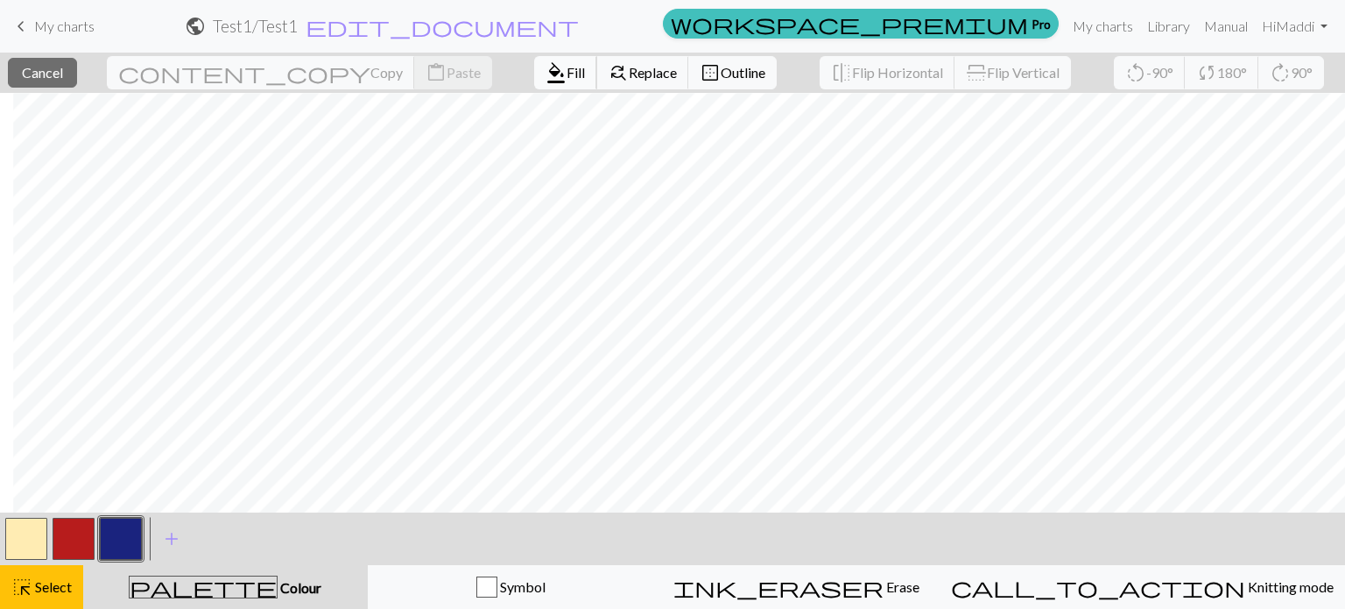
click at [546, 71] on span "format_color_fill" at bounding box center [556, 72] width 21 height 25
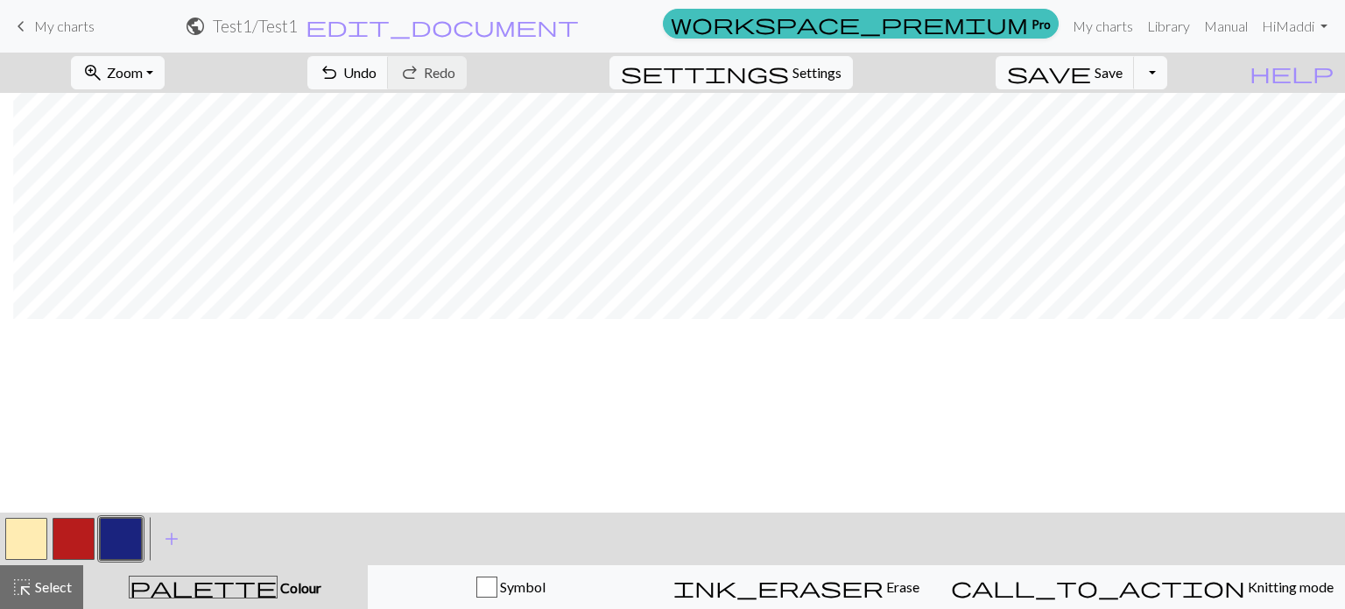
scroll to position [0, 13]
click at [66, 539] on button "button" at bounding box center [74, 539] width 42 height 42
drag, startPoint x: 40, startPoint y: 595, endPoint x: 137, endPoint y: 507, distance: 131.4
click at [41, 595] on div "highlight_alt Select Select" at bounding box center [41, 586] width 60 height 21
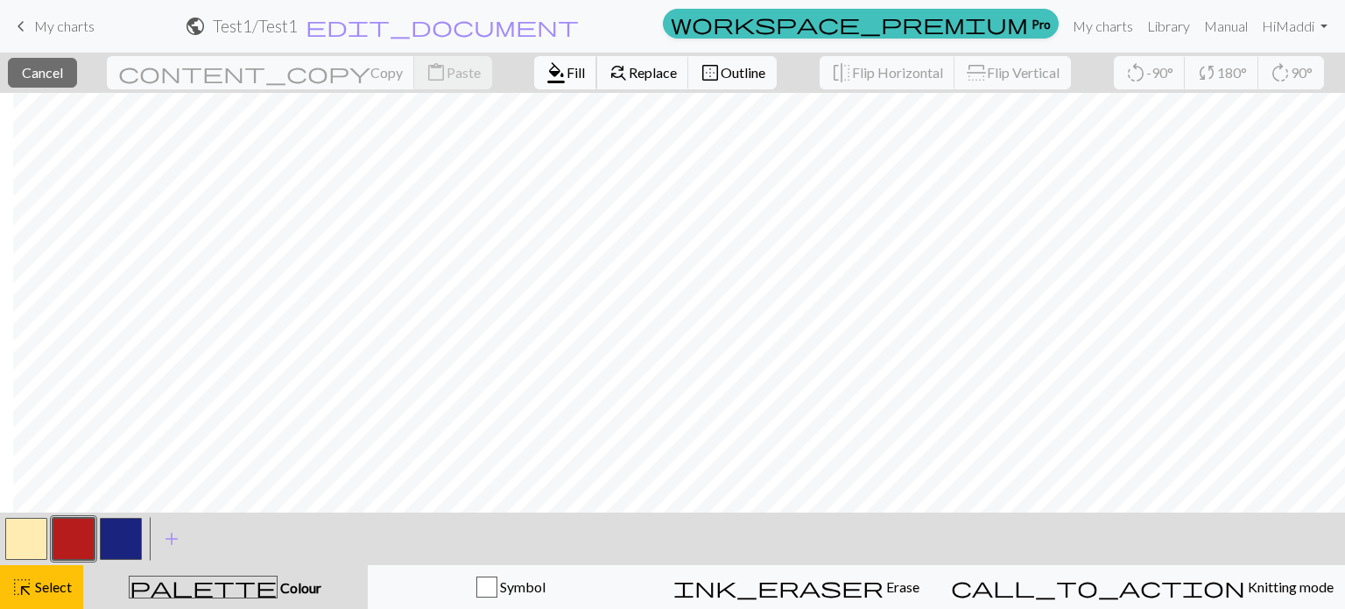
click at [567, 76] on span "Fill" at bounding box center [576, 72] width 18 height 17
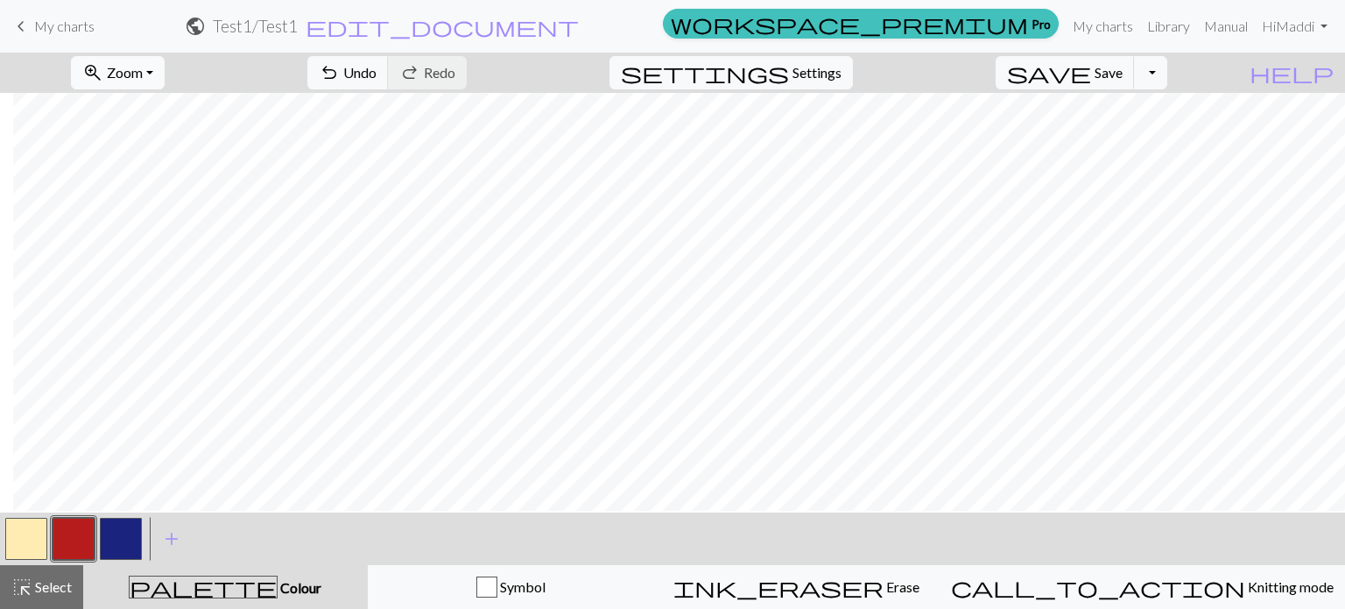
scroll to position [168, 13]
click at [165, 69] on button "zoom_in Zoom Zoom" at bounding box center [118, 72] width 94 height 33
click at [201, 211] on button "50%" at bounding box center [142, 210] width 138 height 28
click at [165, 60] on button "zoom_in Zoom Zoom" at bounding box center [118, 72] width 94 height 33
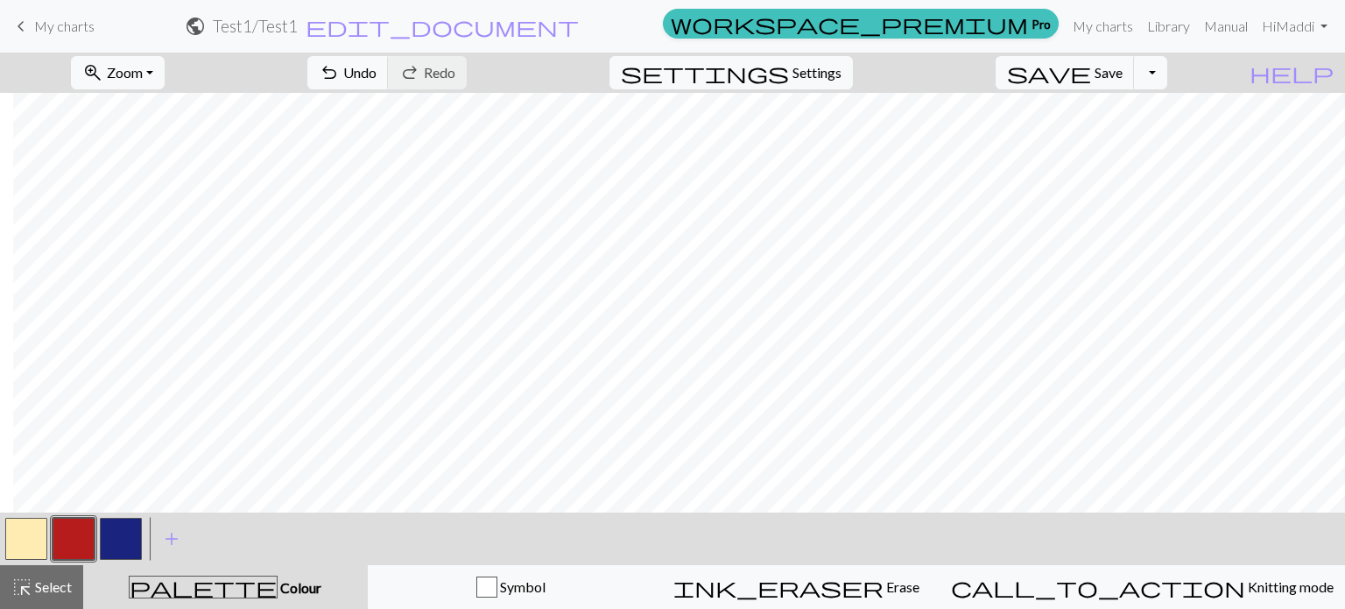
click at [125, 546] on button "button" at bounding box center [121, 539] width 42 height 42
click at [82, 542] on button "button" at bounding box center [74, 539] width 42 height 42
click at [143, 77] on span "Zoom" at bounding box center [125, 72] width 36 height 17
click at [177, 227] on button "100%" at bounding box center [142, 238] width 138 height 28
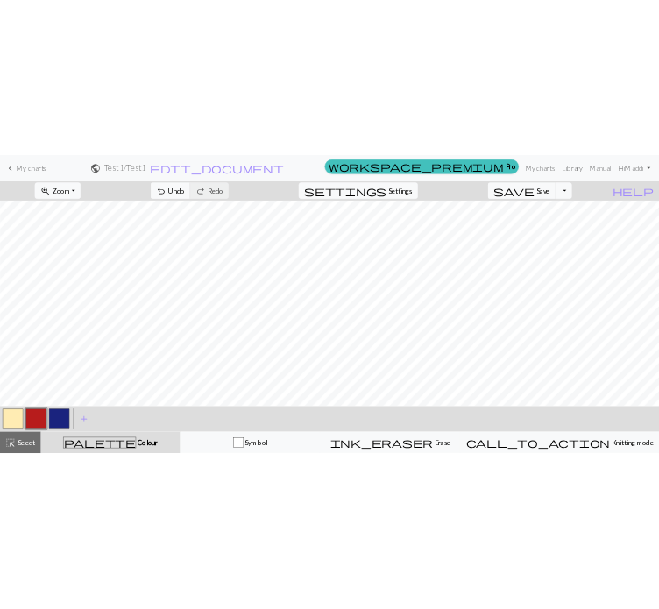
scroll to position [416, 236]
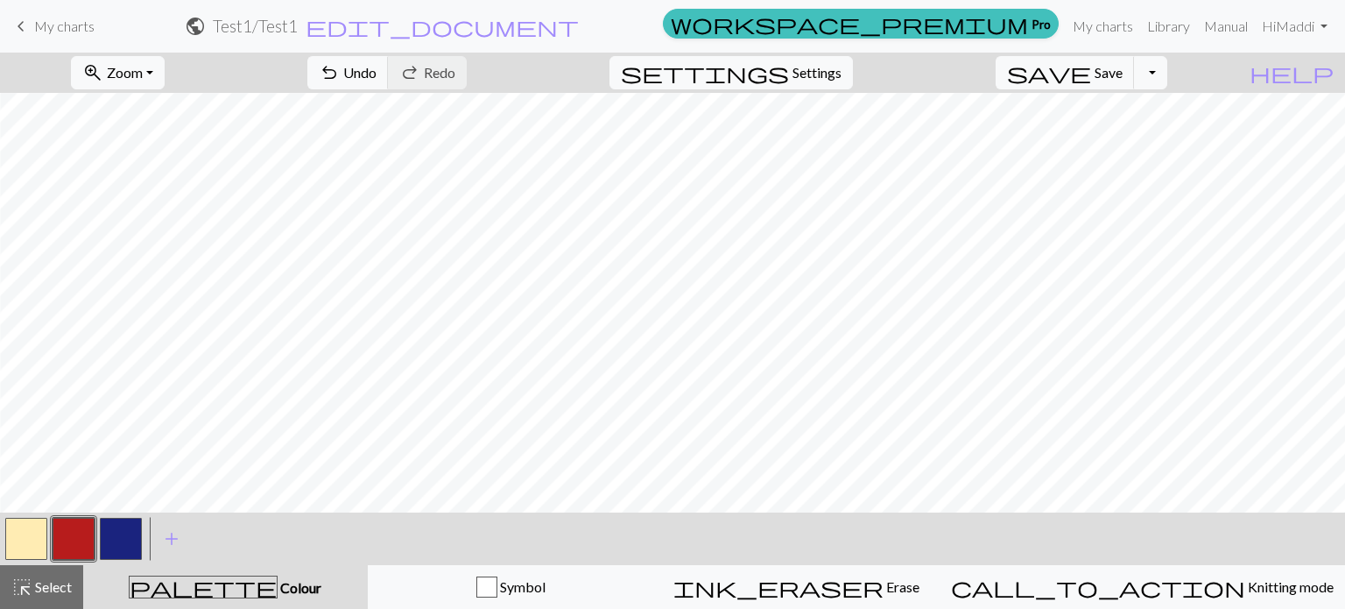
click at [46, 537] on button "button" at bounding box center [26, 539] width 42 height 42
click at [81, 551] on button "button" at bounding box center [74, 539] width 42 height 42
click at [33, 545] on button "button" at bounding box center [26, 539] width 42 height 42
click at [63, 546] on button "button" at bounding box center [74, 539] width 42 height 42
click at [45, 532] on button "button" at bounding box center [26, 539] width 42 height 42
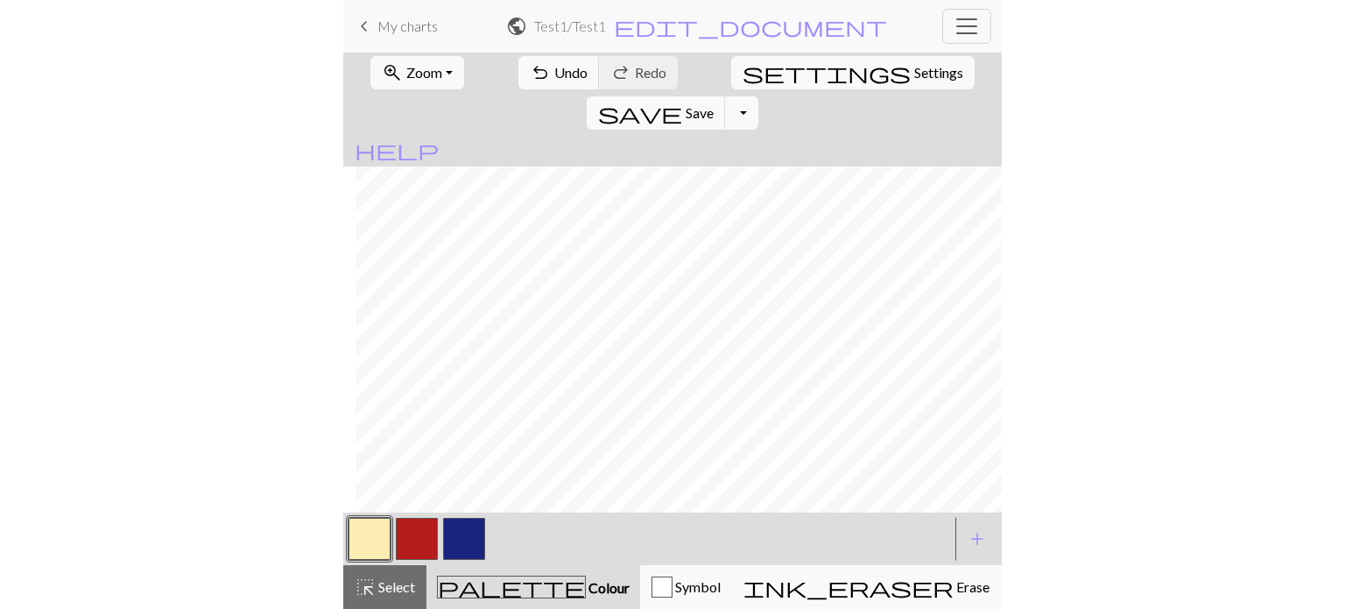
scroll to position [416, 482]
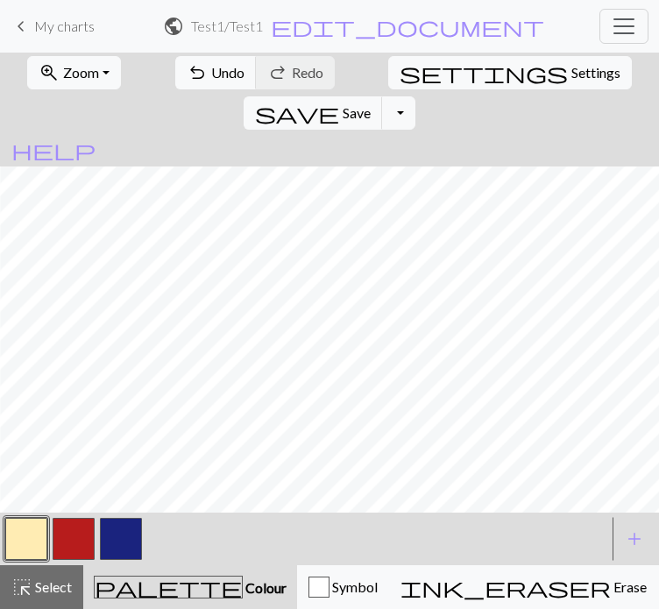
click at [73, 560] on button "button" at bounding box center [74, 539] width 42 height 42
click at [44, 560] on button "button" at bounding box center [26, 539] width 42 height 42
click at [86, 560] on button "button" at bounding box center [74, 539] width 42 height 42
click at [25, 560] on button "button" at bounding box center [26, 539] width 42 height 42
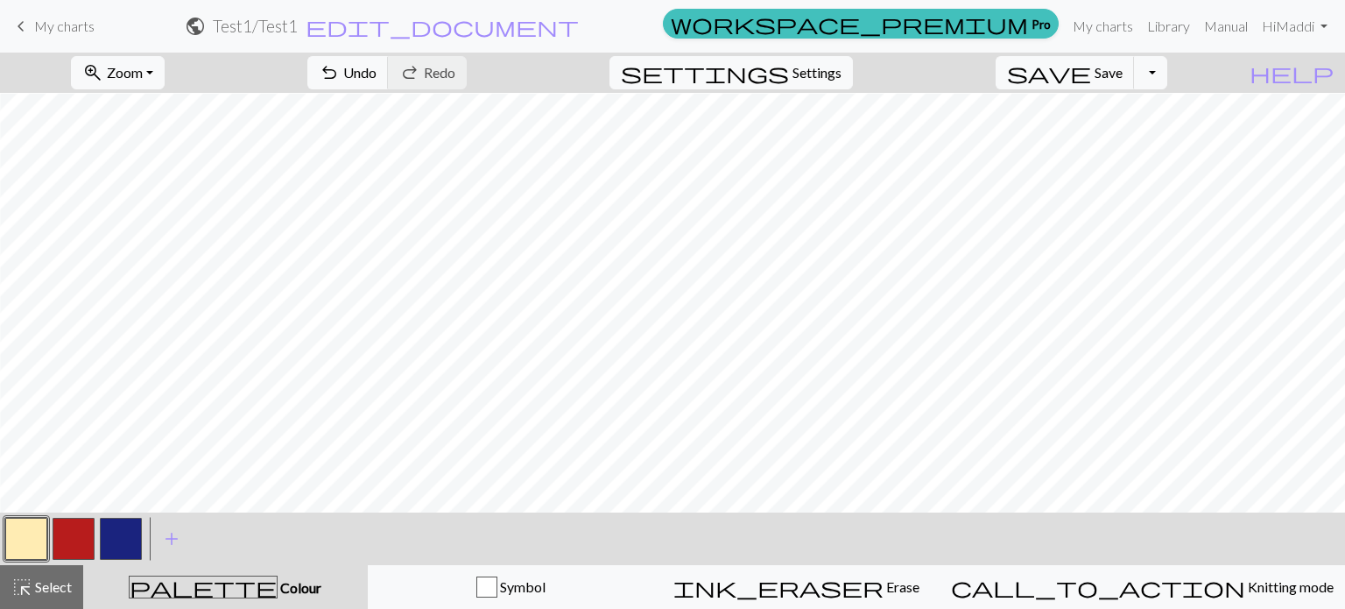
scroll to position [434, 394]
click at [76, 528] on button "button" at bounding box center [74, 539] width 42 height 42
click at [165, 82] on button "zoom_in Zoom Zoom" at bounding box center [118, 72] width 94 height 33
click at [204, 105] on button "Fit all" at bounding box center [142, 111] width 138 height 28
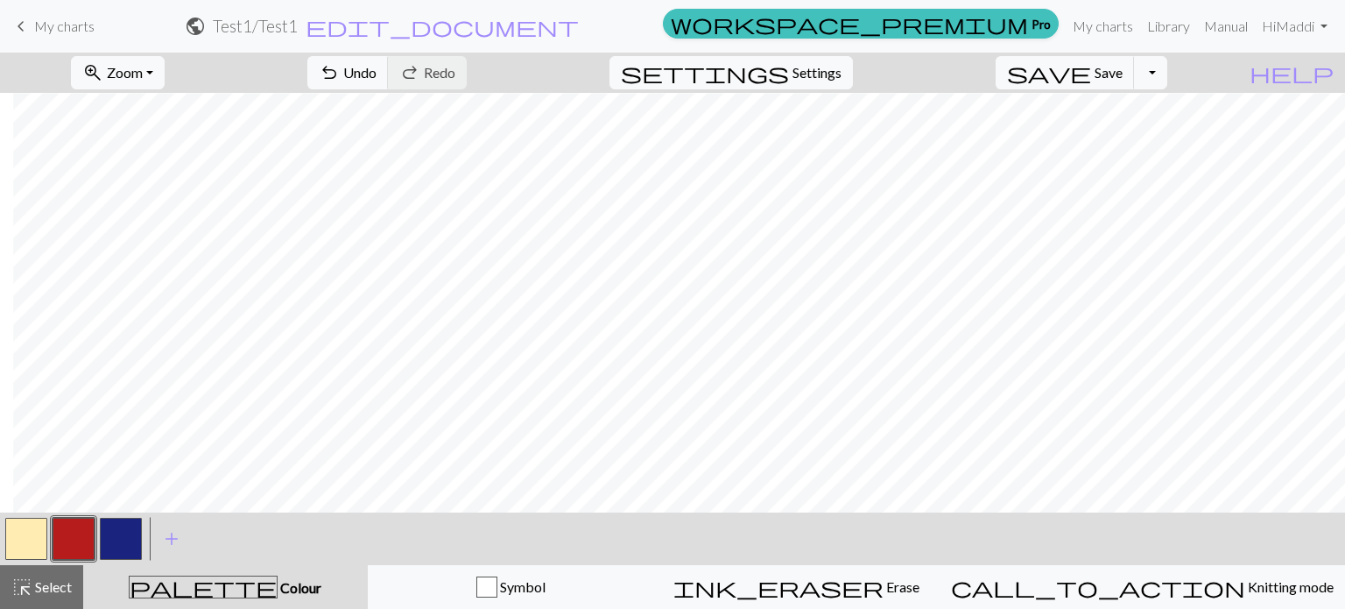
click at [119, 536] on button "button" at bounding box center [121, 539] width 42 height 42
click at [1167, 77] on button "Toggle Dropdown" at bounding box center [1150, 72] width 33 height 33
click at [1123, 80] on span "Save" at bounding box center [1109, 72] width 28 height 17
click at [298, 34] on h2 "Test1 / Test1" at bounding box center [255, 26] width 85 height 20
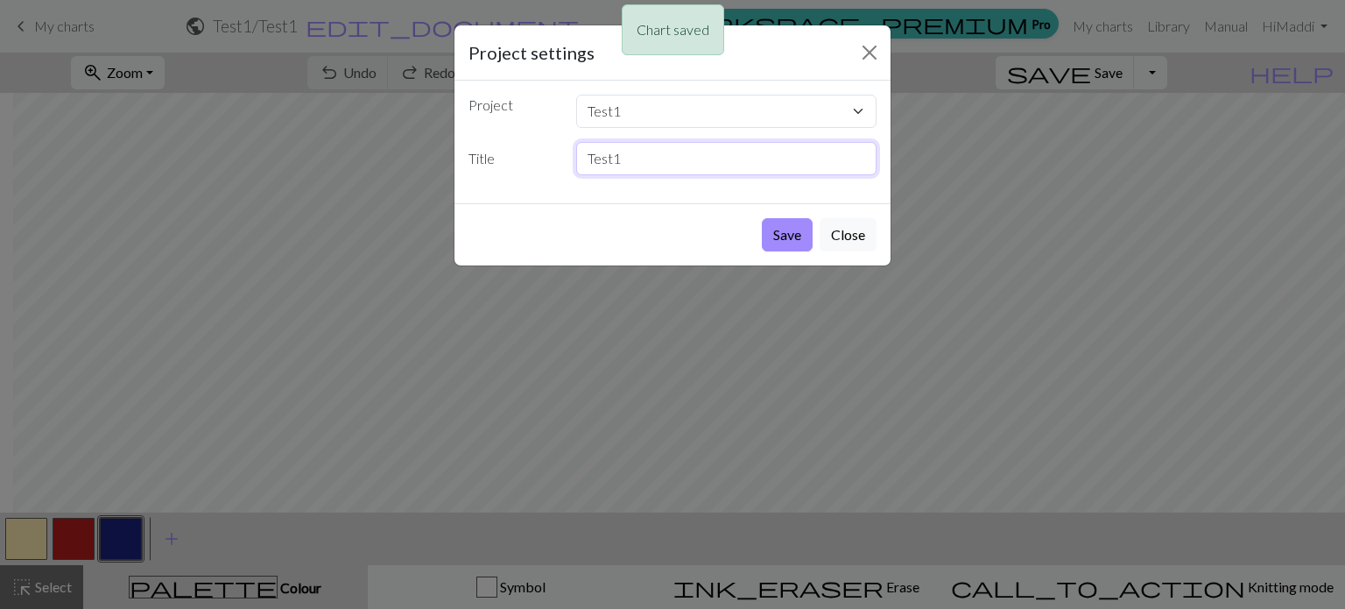
click at [645, 167] on input "Test1" at bounding box center [726, 158] width 301 height 33
drag, startPoint x: 644, startPoint y: 167, endPoint x: 539, endPoint y: 153, distance: 105.1
click at [539, 153] on div "Title Test1" at bounding box center [672, 158] width 429 height 33
type input "Flower Tile"
click at [778, 243] on button "Save" at bounding box center [787, 234] width 51 height 33
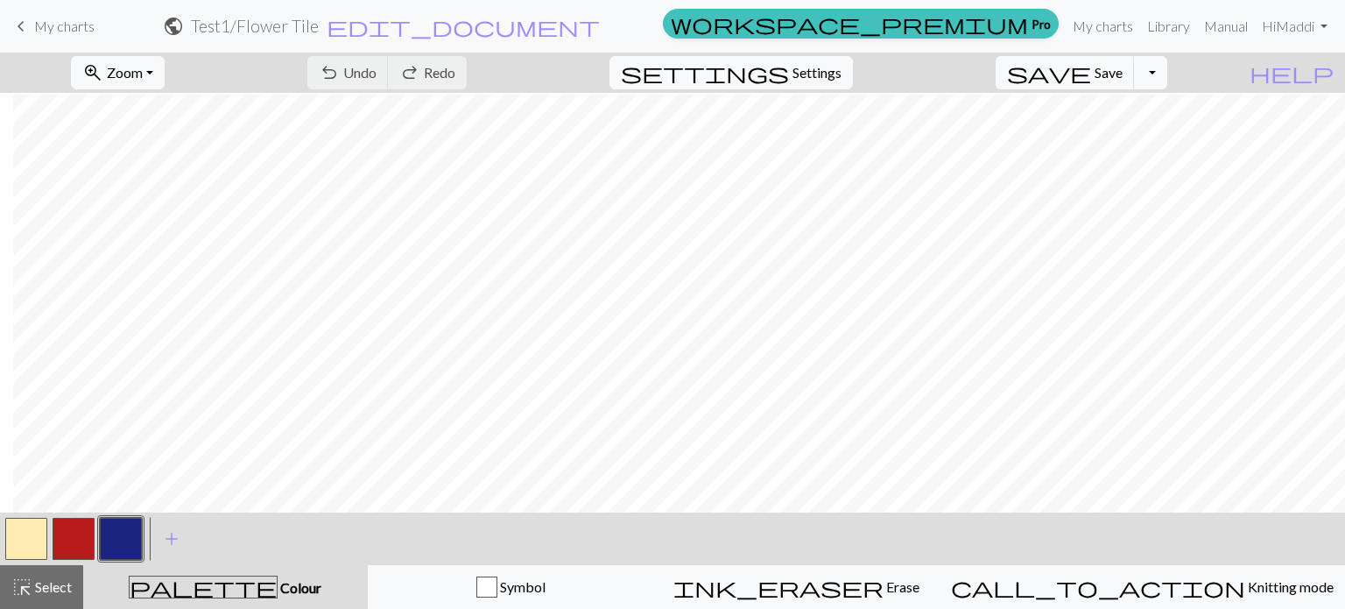
scroll to position [130, 13]
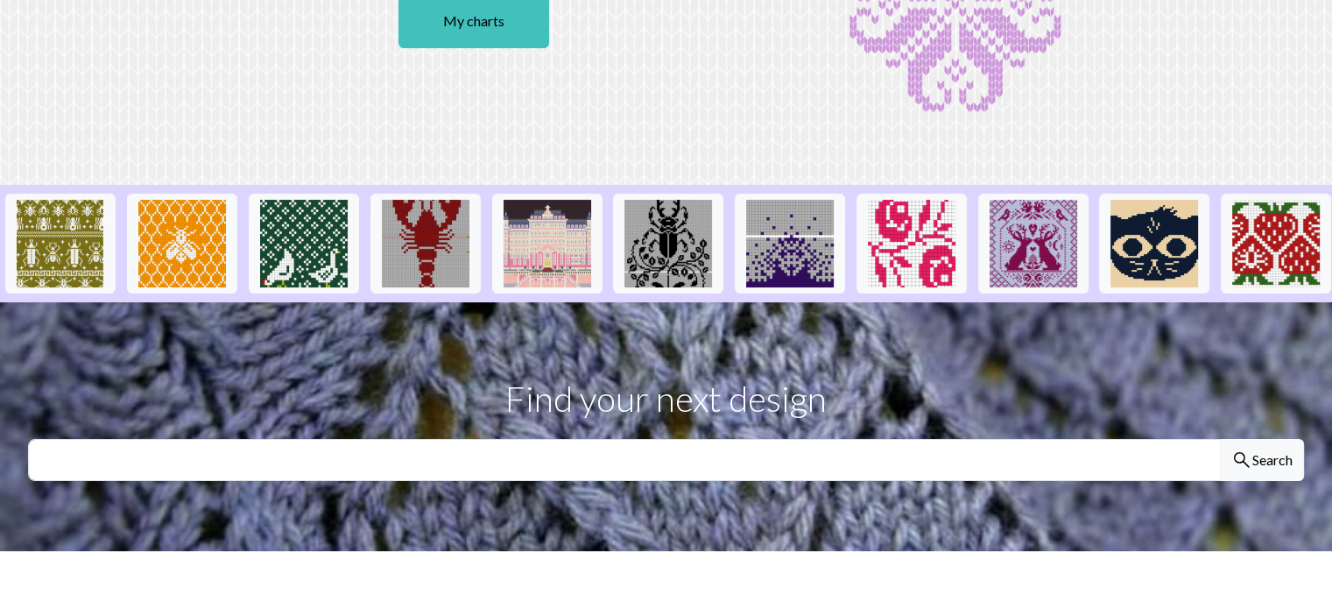
scroll to position [402, 0]
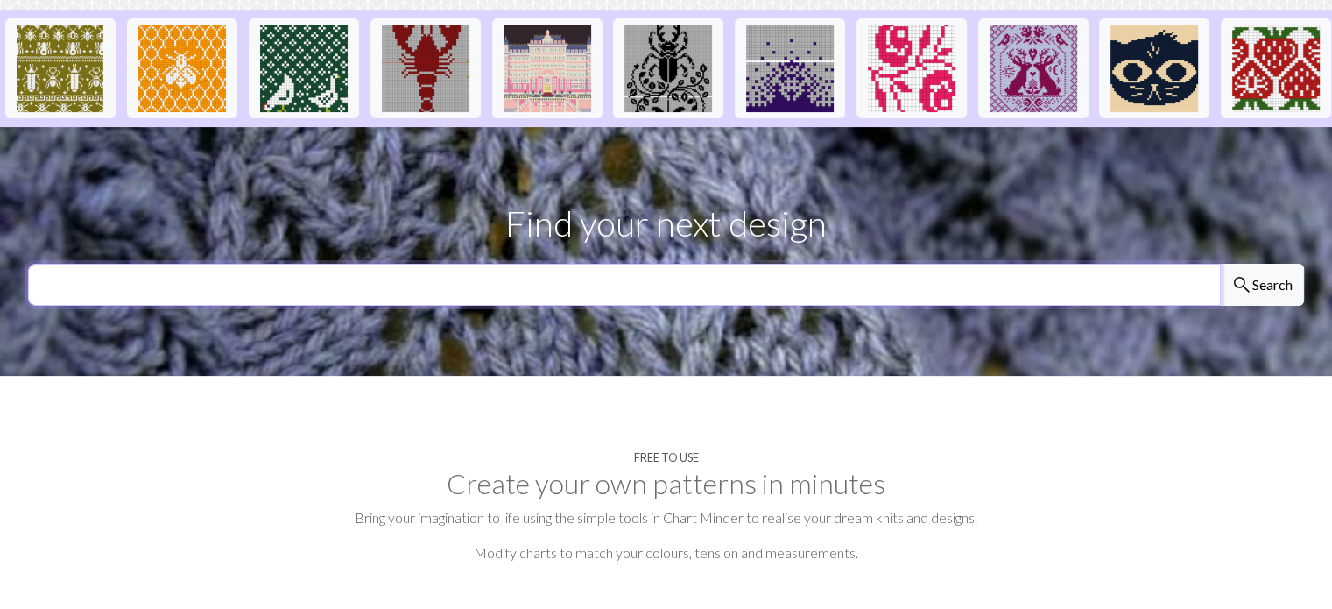
click at [704, 304] on input "text" at bounding box center [624, 285] width 1193 height 42
type input "flower"
click at [1220, 264] on button "search Search" at bounding box center [1262, 285] width 84 height 42
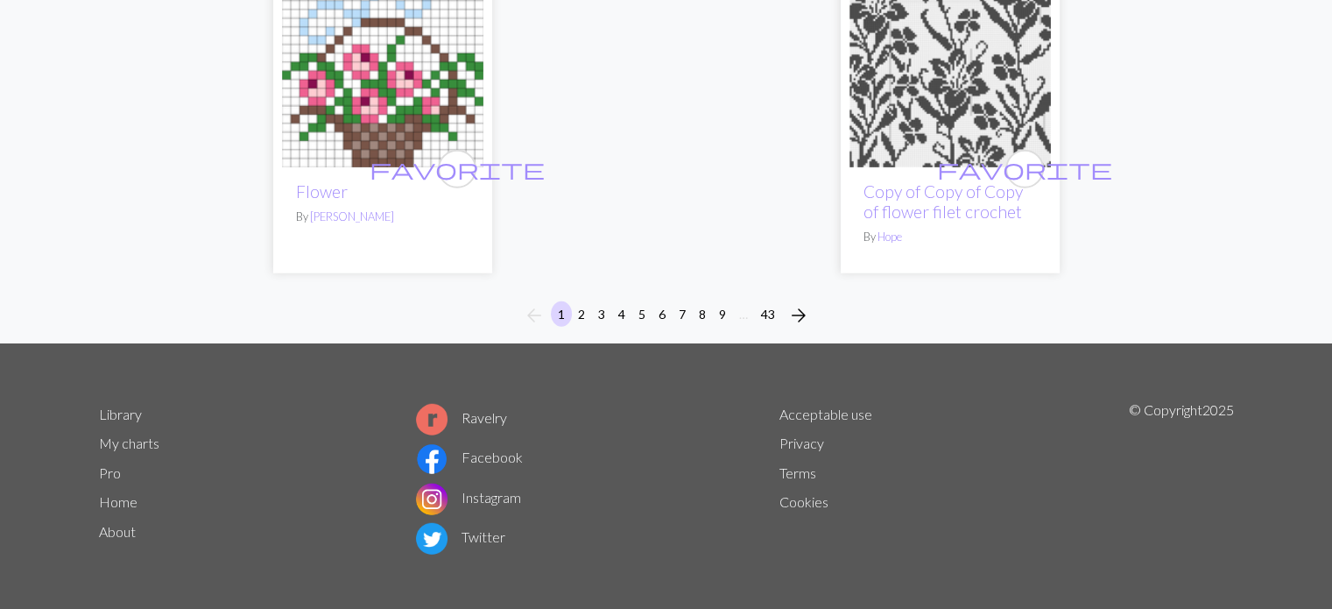
scroll to position [4707, 0]
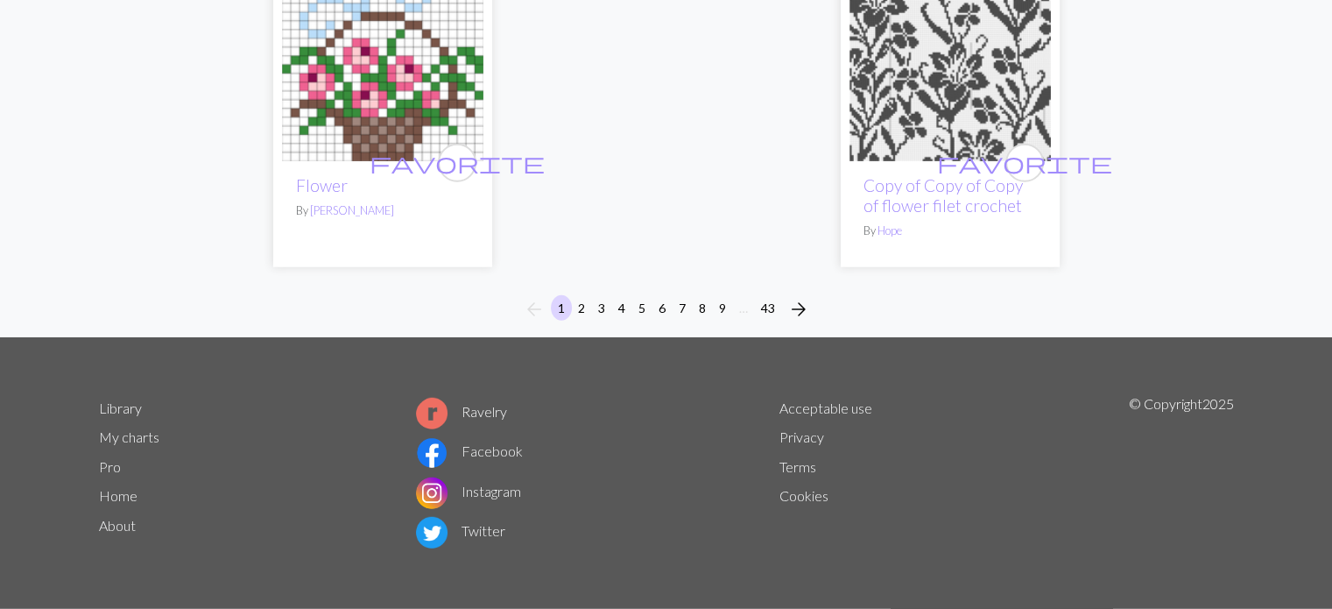
click at [793, 293] on div "arrow_back 1 2 3 4 5 6 7 8 9 … 43 arrow_forward" at bounding box center [666, 309] width 1332 height 56
click at [800, 307] on span "arrow_forward" at bounding box center [798, 309] width 21 height 25
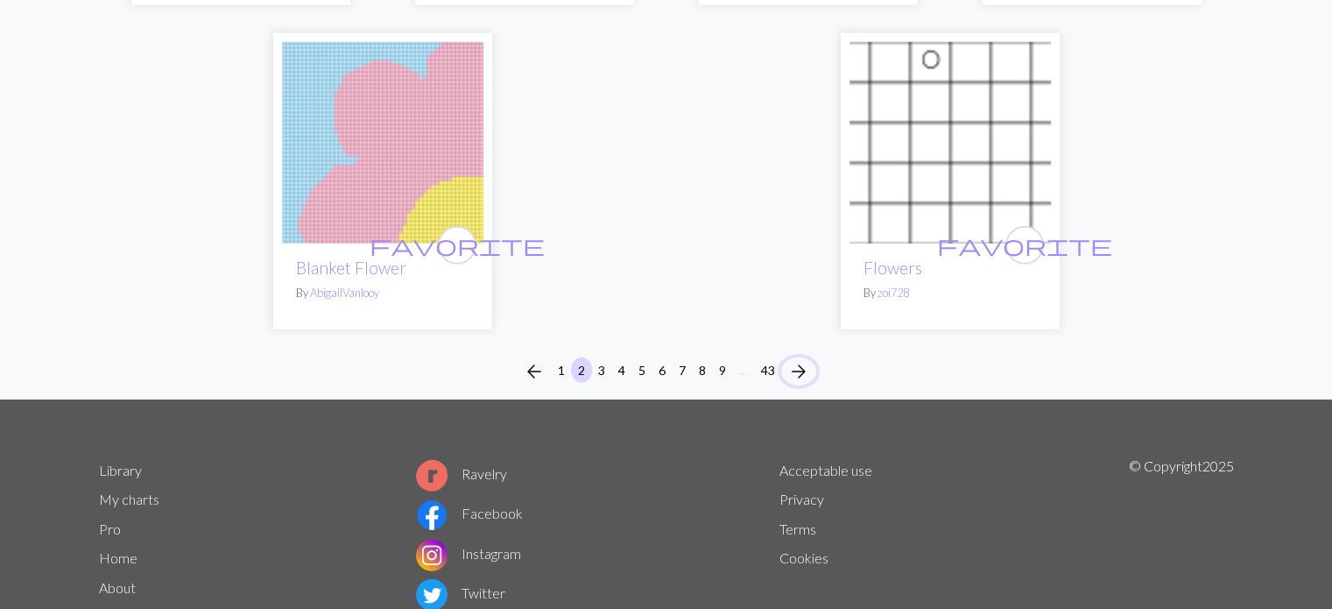
scroll to position [4675, 0]
click at [601, 370] on button "3" at bounding box center [601, 368] width 21 height 25
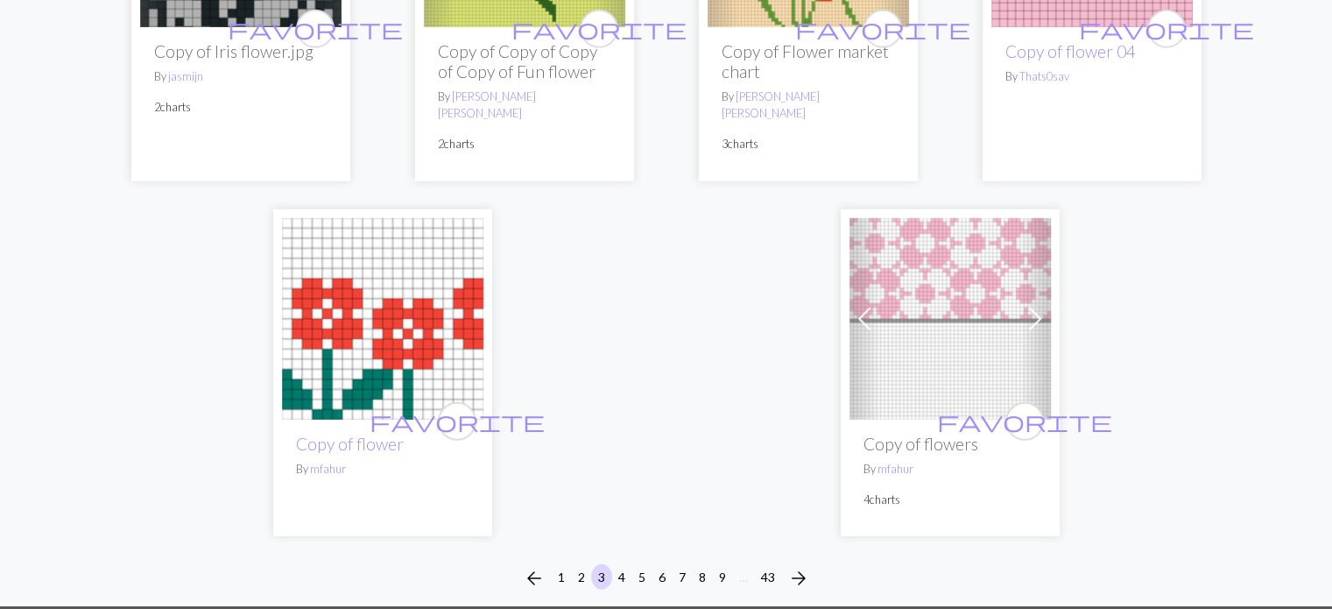
scroll to position [5167, 0]
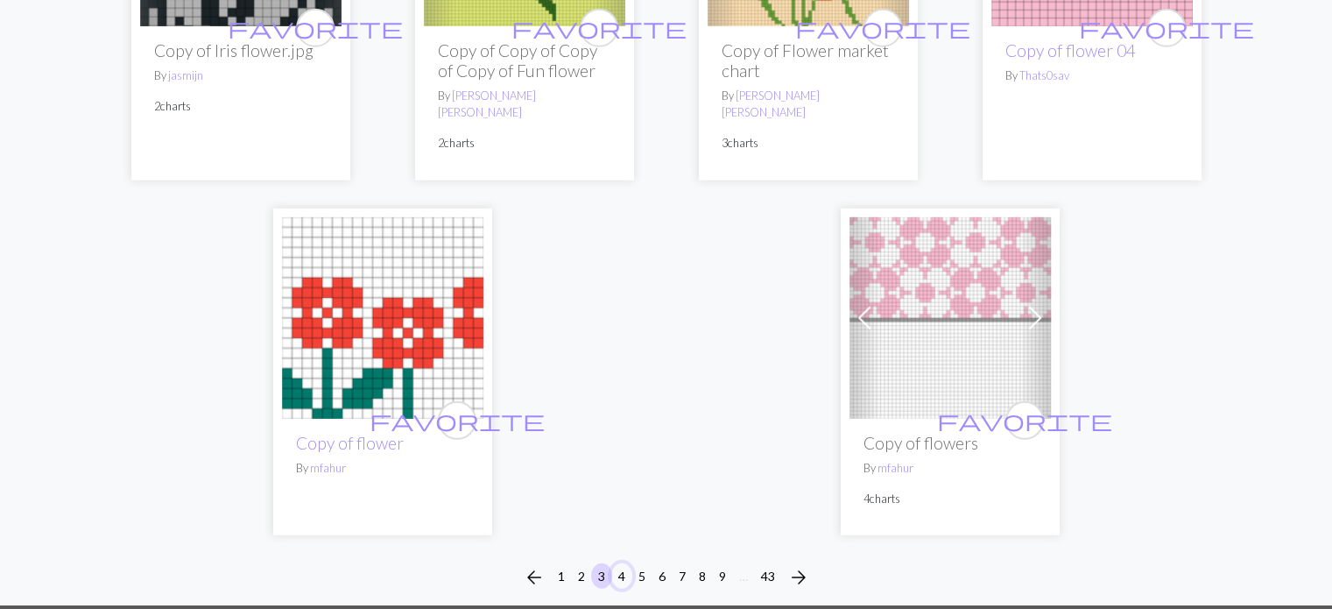
click at [620, 563] on button "4" at bounding box center [621, 575] width 21 height 25
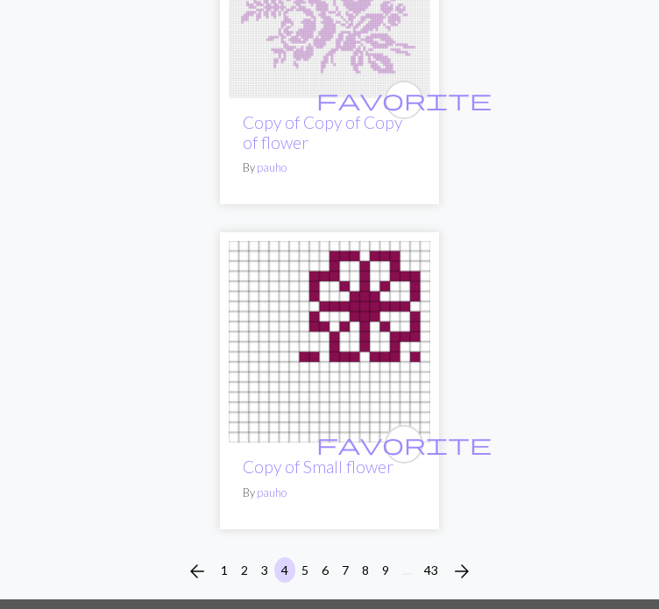
scroll to position [17598, 0]
